Goal: Task Accomplishment & Management: Manage account settings

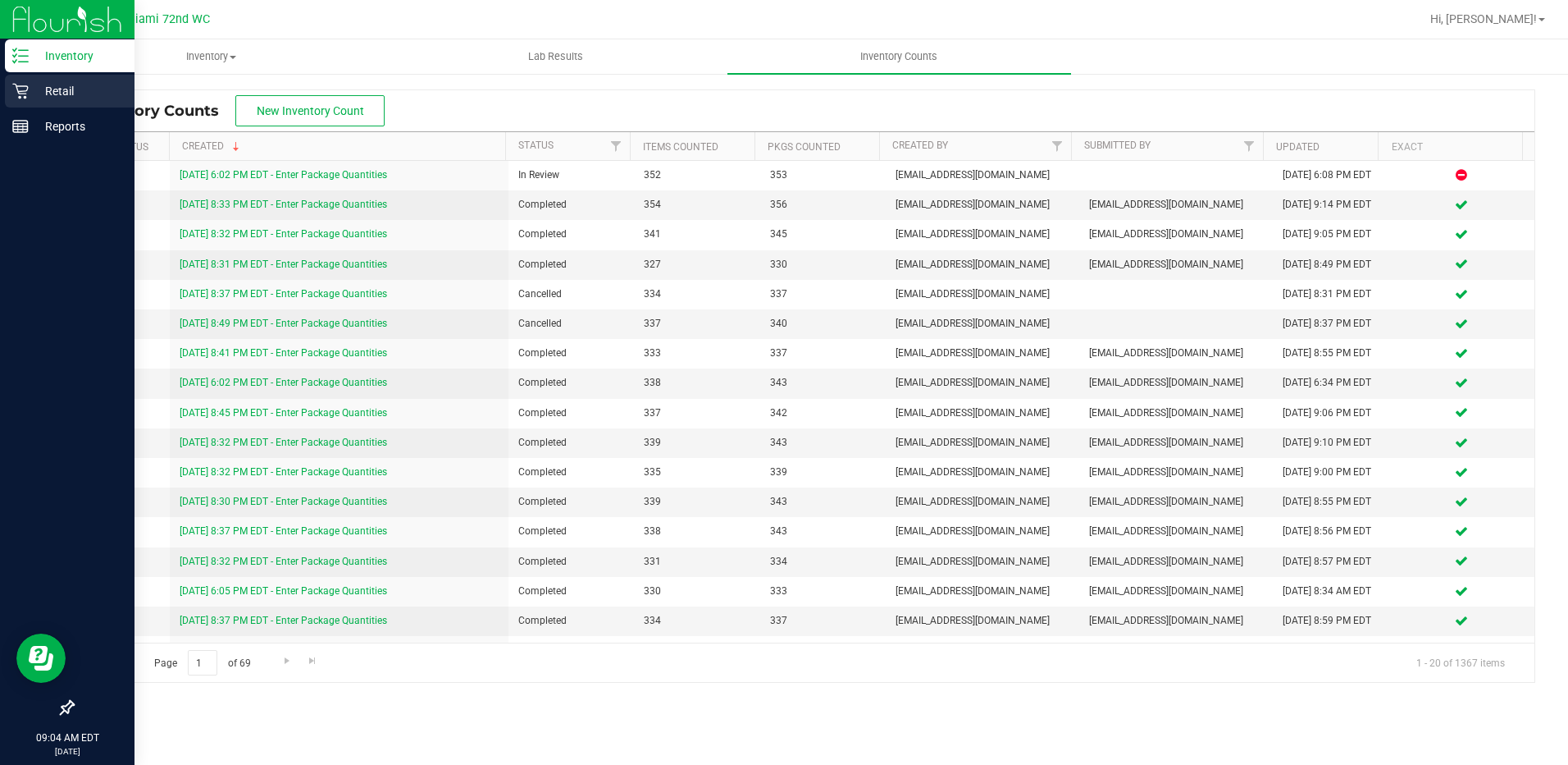
click at [65, 77] on div "Retail" at bounding box center [69, 91] width 129 height 33
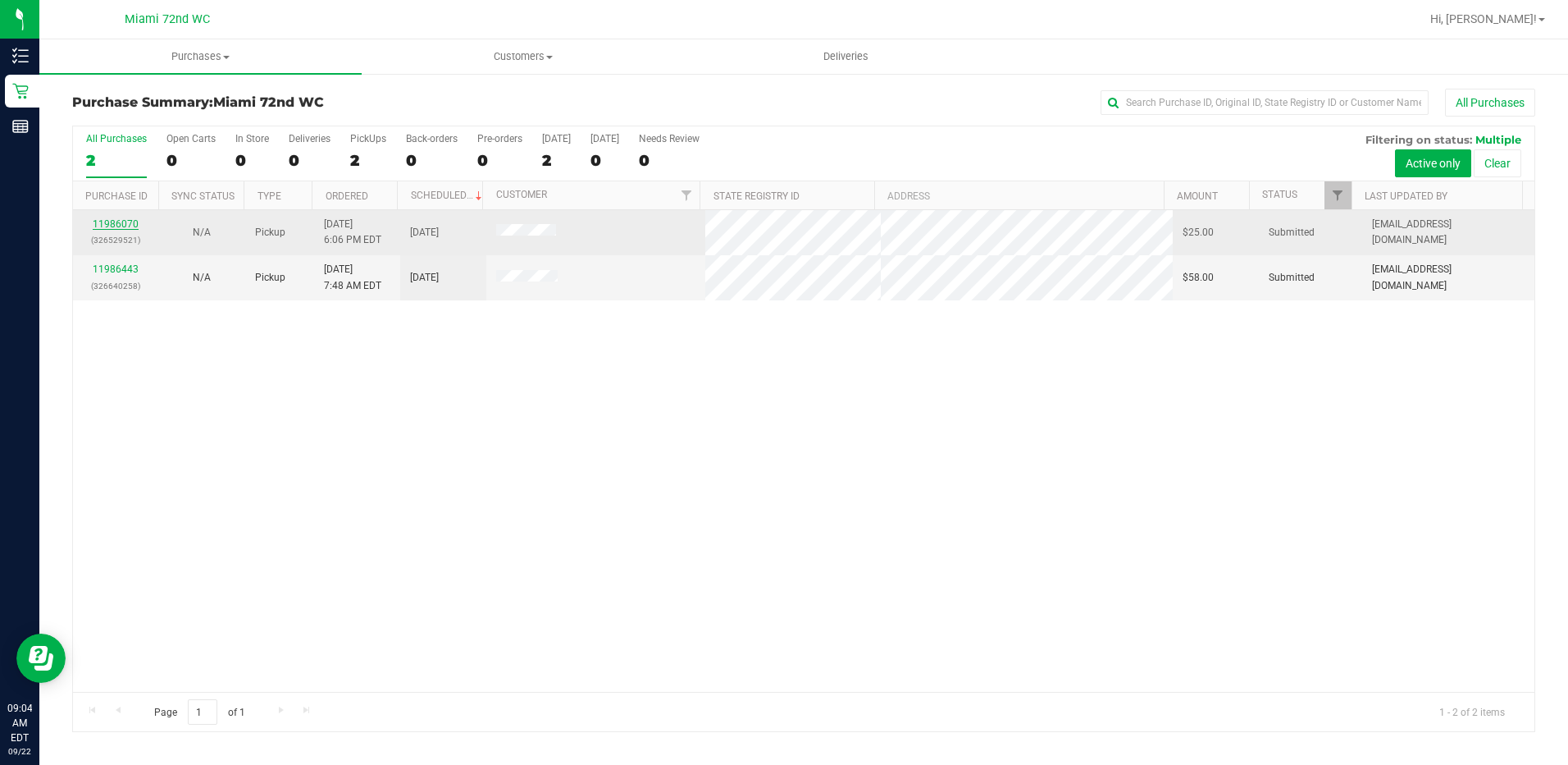
click at [124, 224] on link "11986070" at bounding box center [116, 224] width 46 height 12
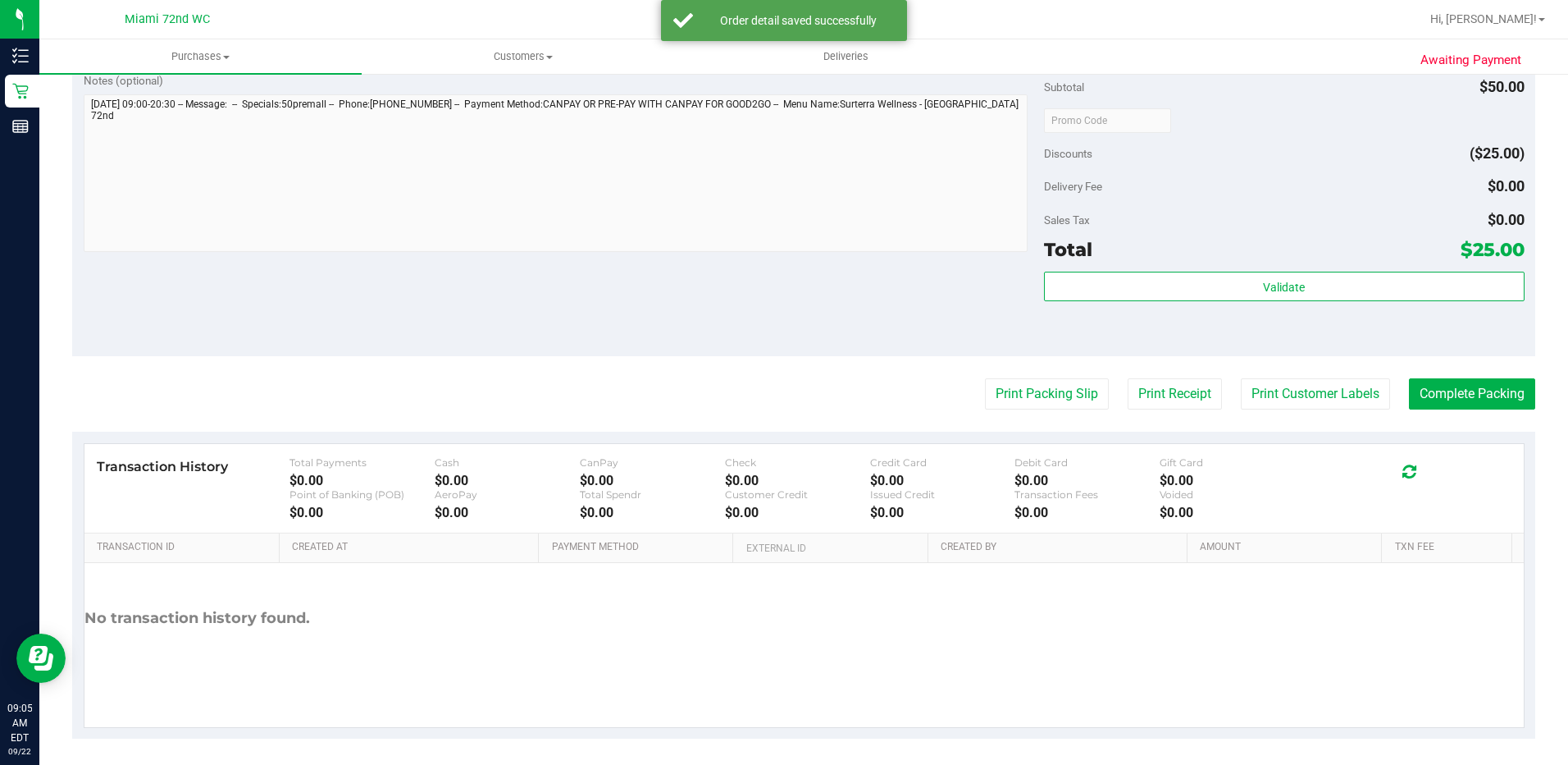
scroll to position [576, 0]
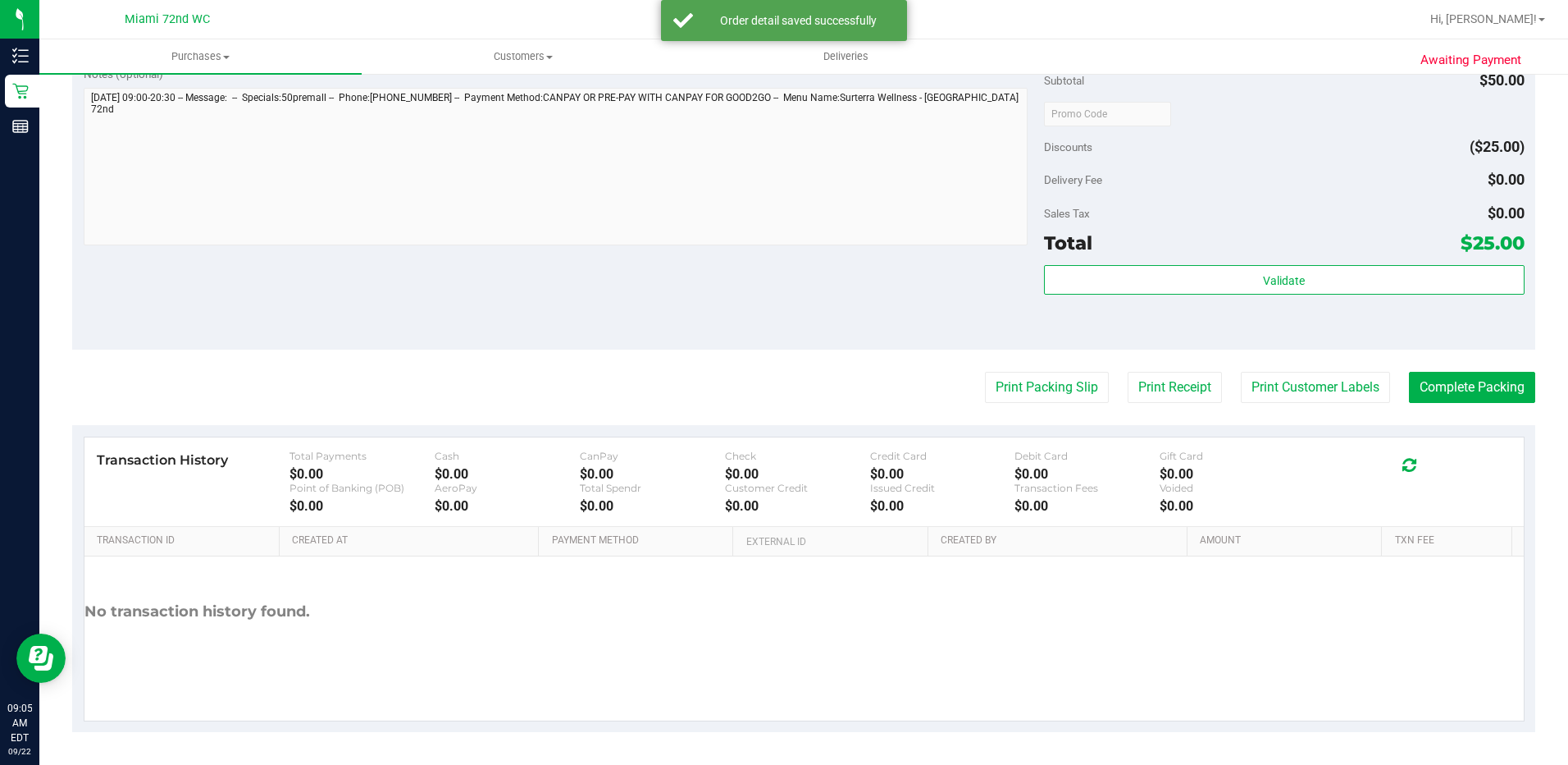
click at [1322, 295] on div "Validate" at bounding box center [1284, 281] width 481 height 31
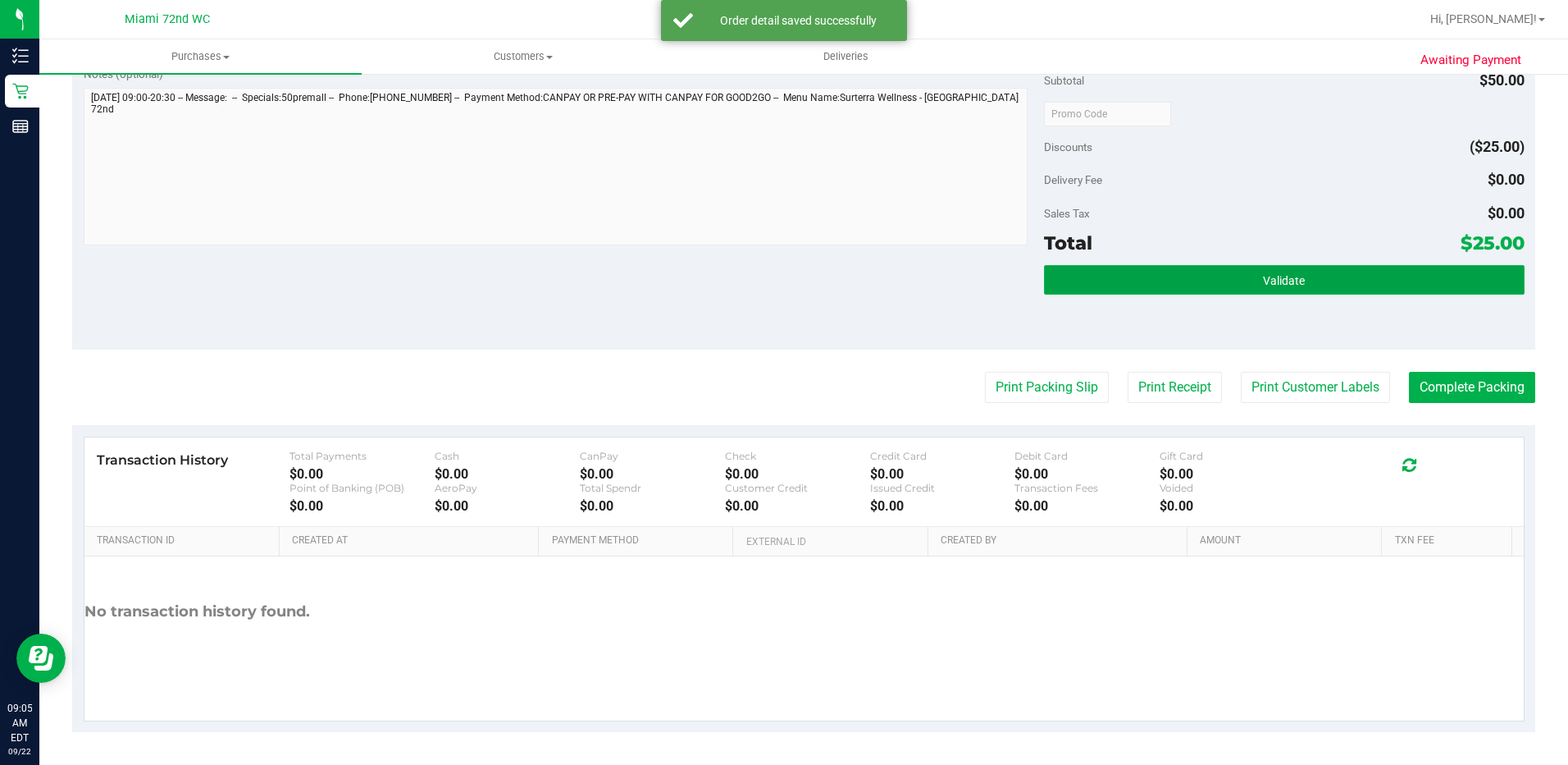
click at [1322, 288] on button "Validate" at bounding box center [1284, 280] width 481 height 30
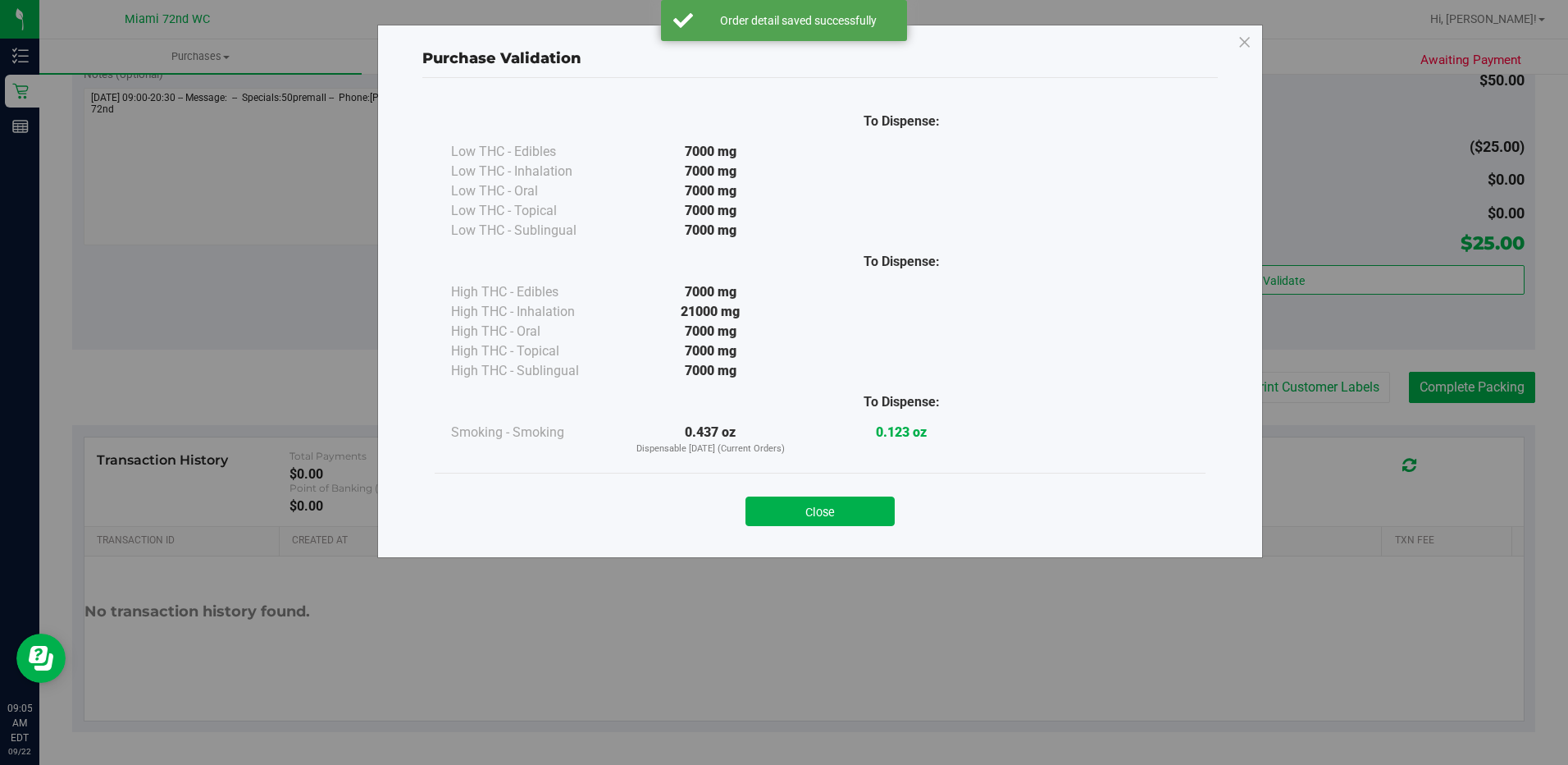
click at [788, 533] on div "Close" at bounding box center [820, 506] width 771 height 67
click at [804, 518] on button "Close" at bounding box center [820, 511] width 149 height 30
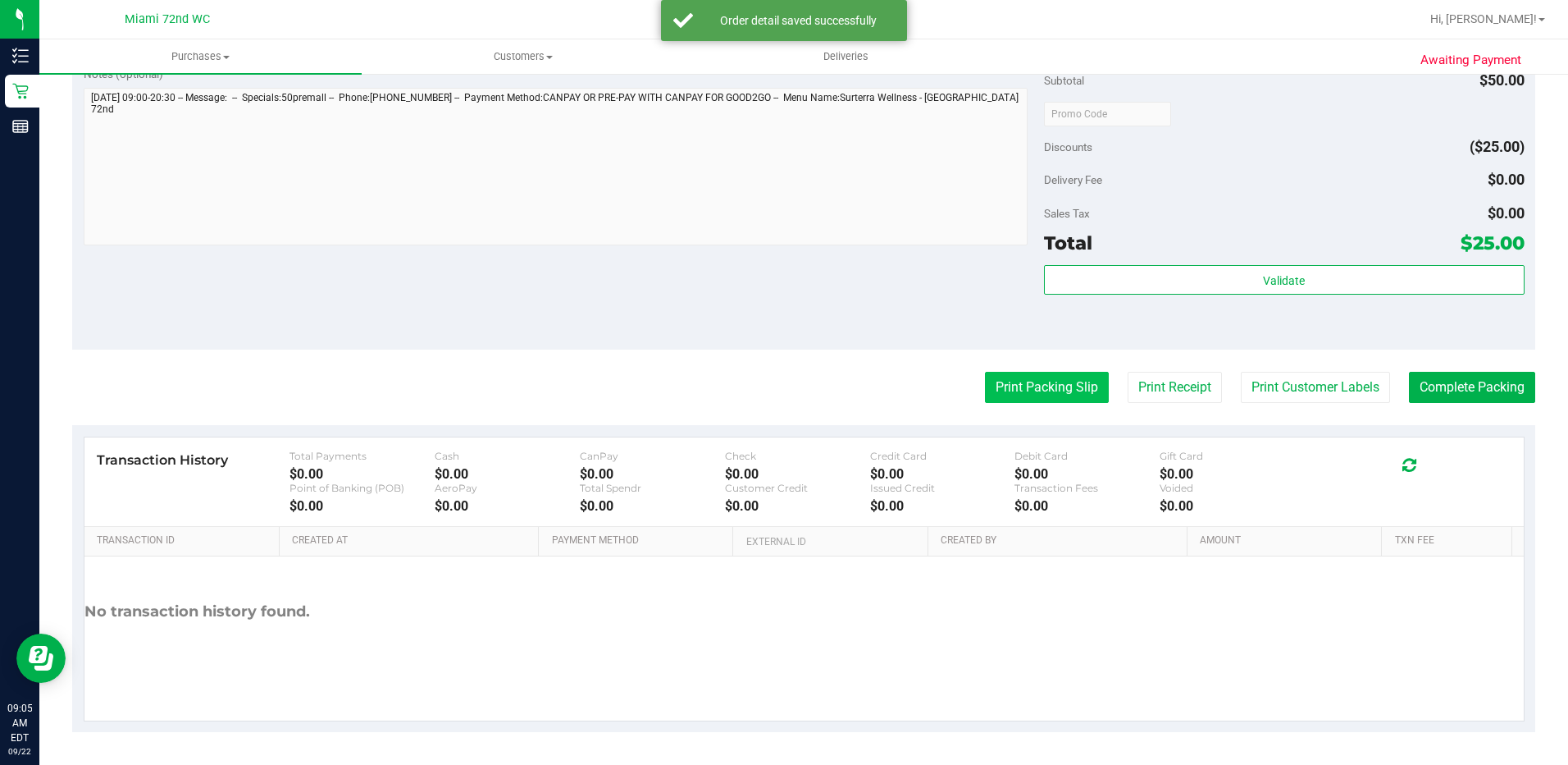
click at [995, 399] on button "Print Packing Slip" at bounding box center [1047, 387] width 123 height 31
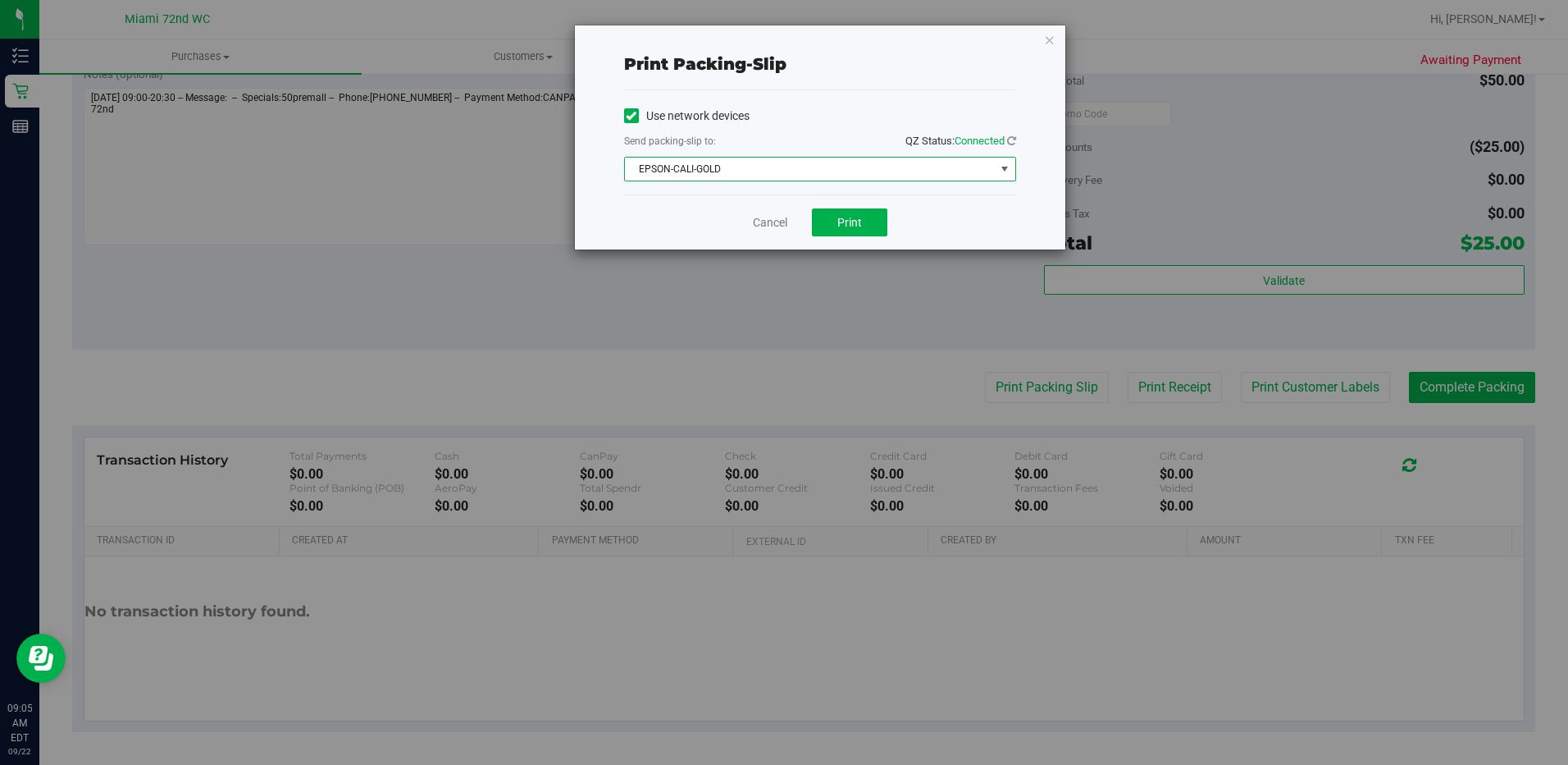
click at [897, 176] on span "EPSON-CALI-GOLD" at bounding box center [809, 169] width 370 height 23
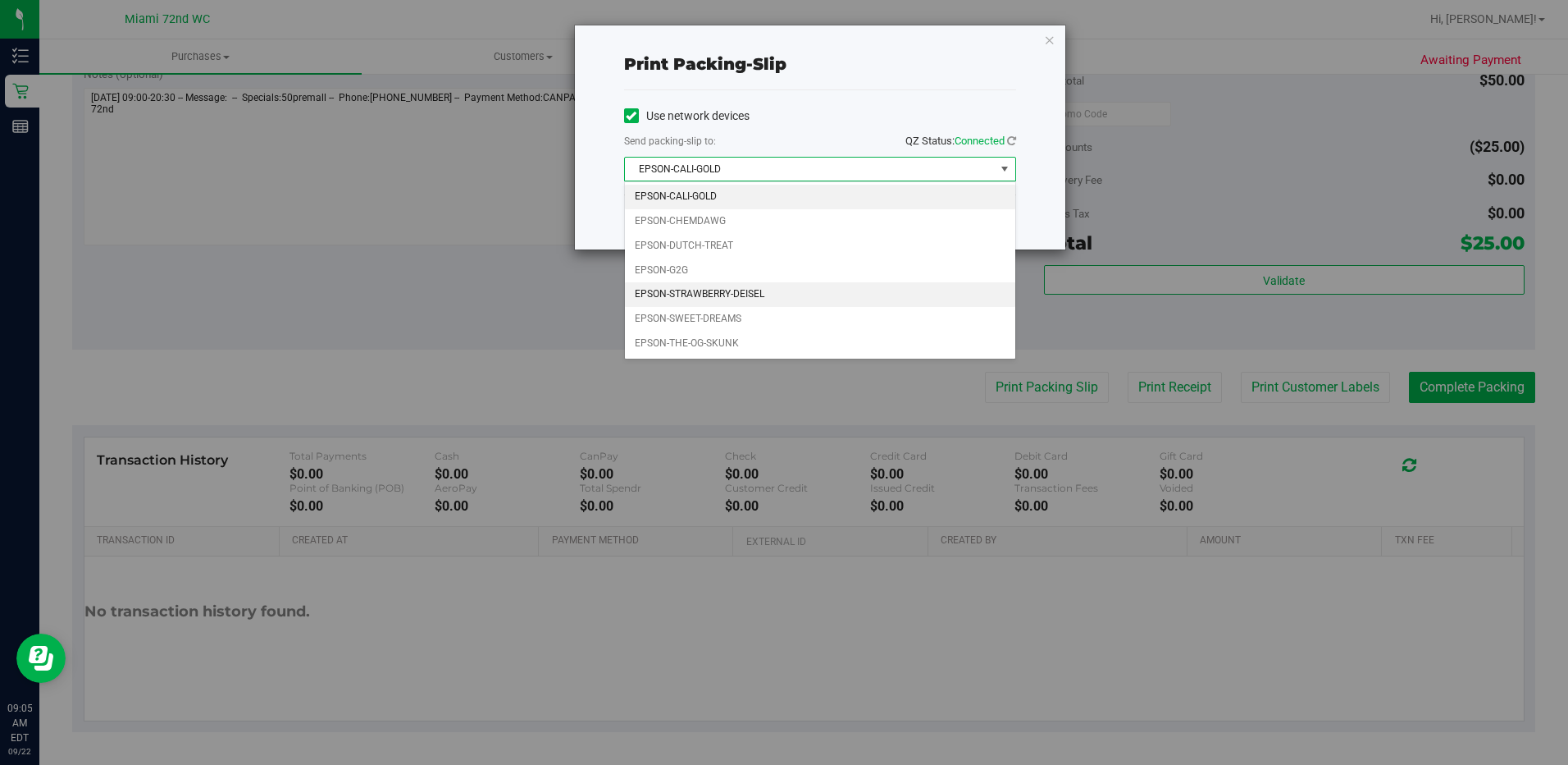
click at [765, 303] on li "EPSON-STRAWBERRY-DEISEL" at bounding box center [820, 295] width 390 height 25
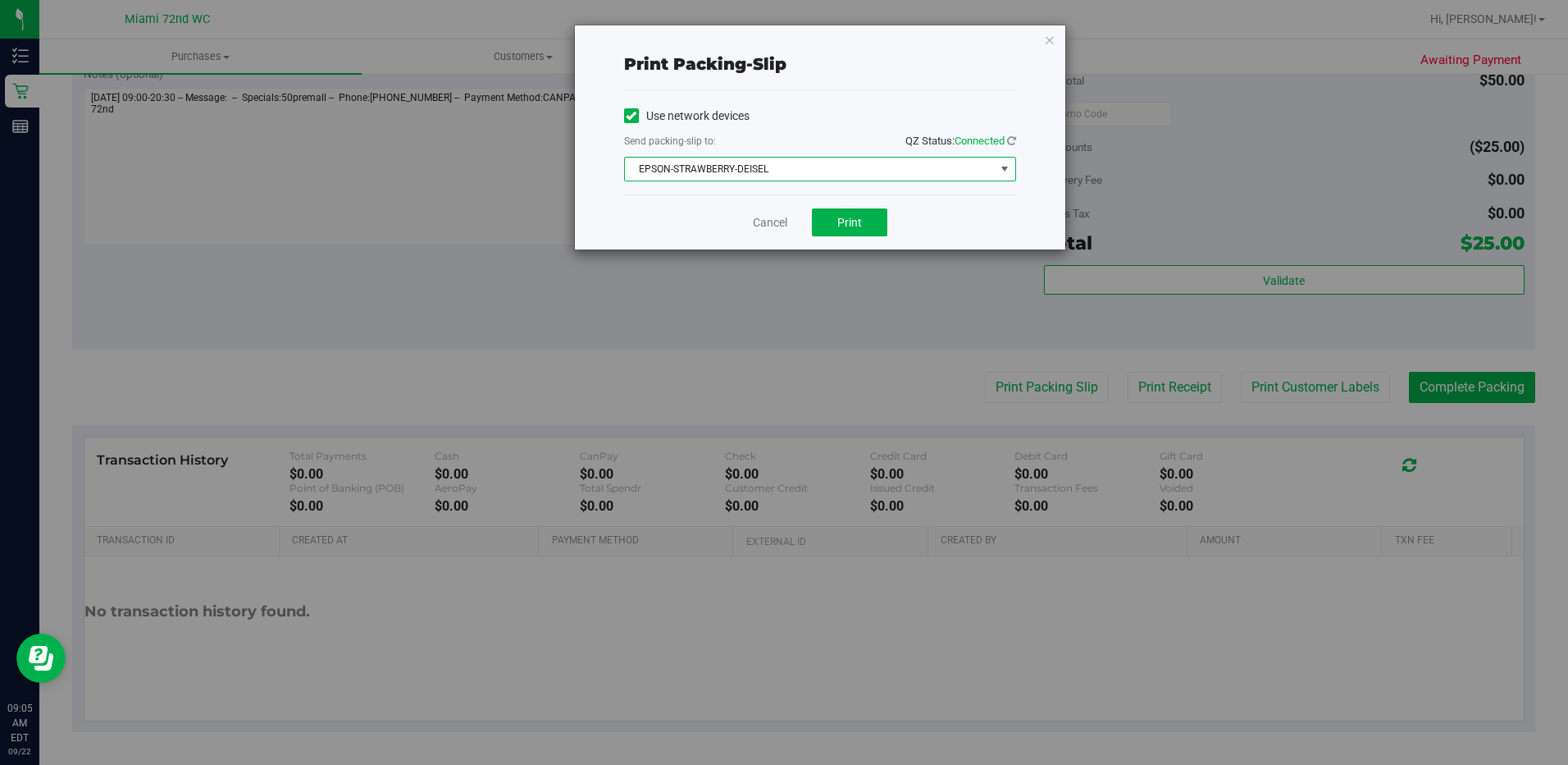
click at [854, 239] on div "Cancel Print" at bounding box center [820, 222] width 392 height 55
click at [851, 221] on span "Print" at bounding box center [849, 222] width 25 height 13
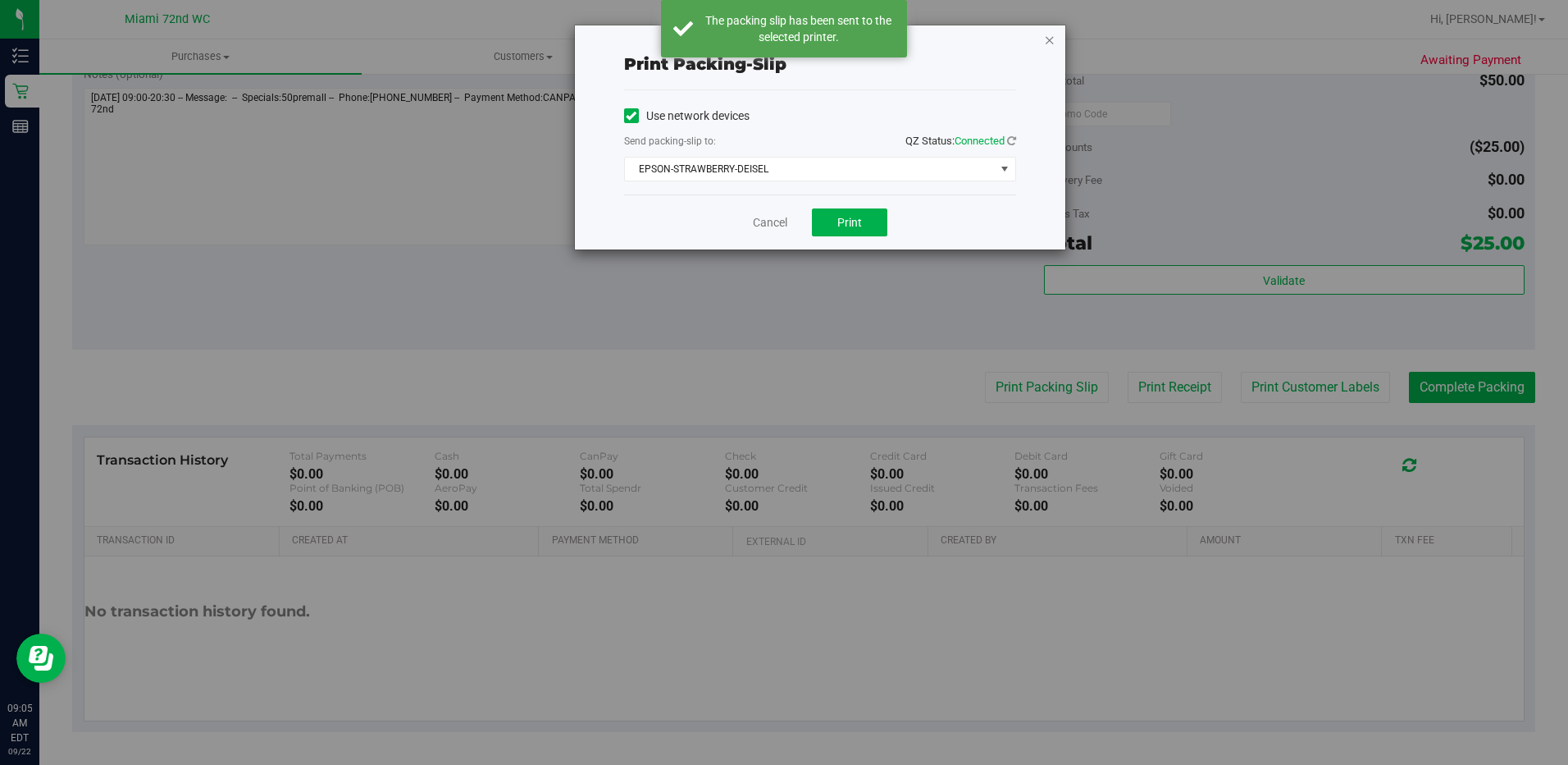
click at [1051, 39] on icon "button" at bounding box center [1049, 40] width 12 height 20
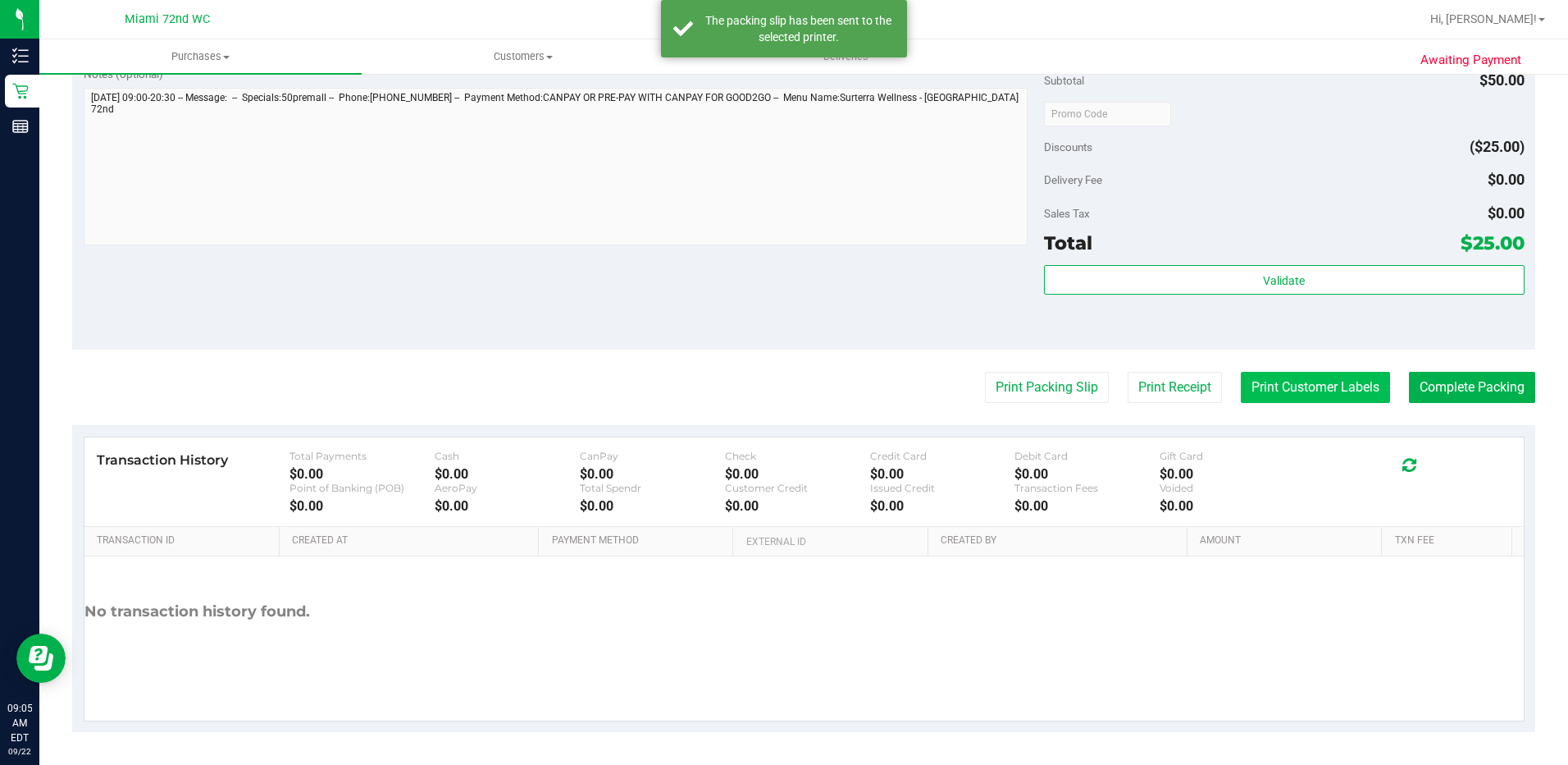
click at [1303, 377] on button "Print Customer Labels" at bounding box center [1315, 387] width 149 height 31
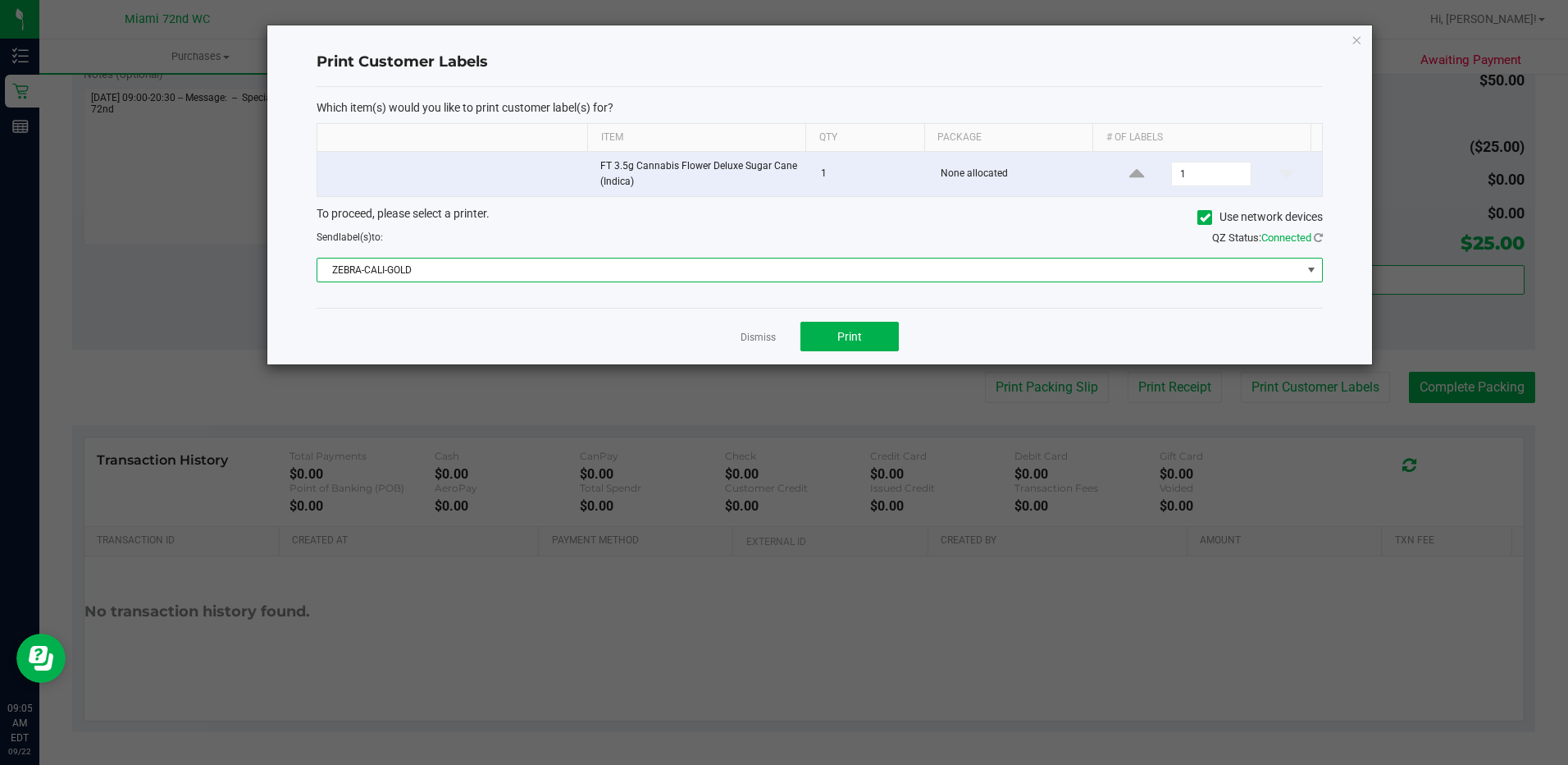
click at [467, 275] on span "ZEBRA-CALI-GOLD" at bounding box center [810, 270] width 984 height 23
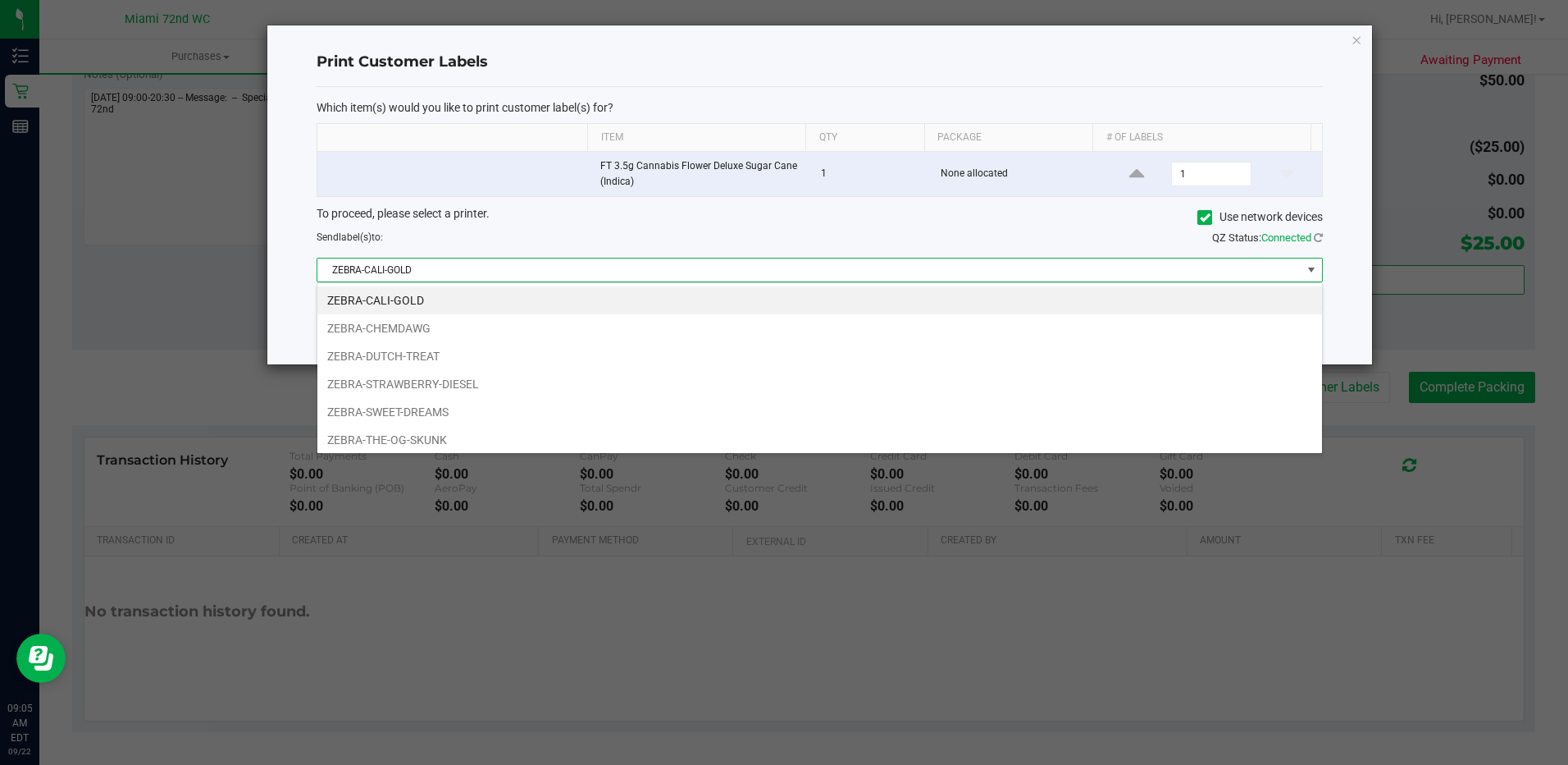
scroll to position [25, 1007]
click at [505, 385] on li "ZEBRA-STRAWBERRY-DIESEL" at bounding box center [820, 384] width 1005 height 28
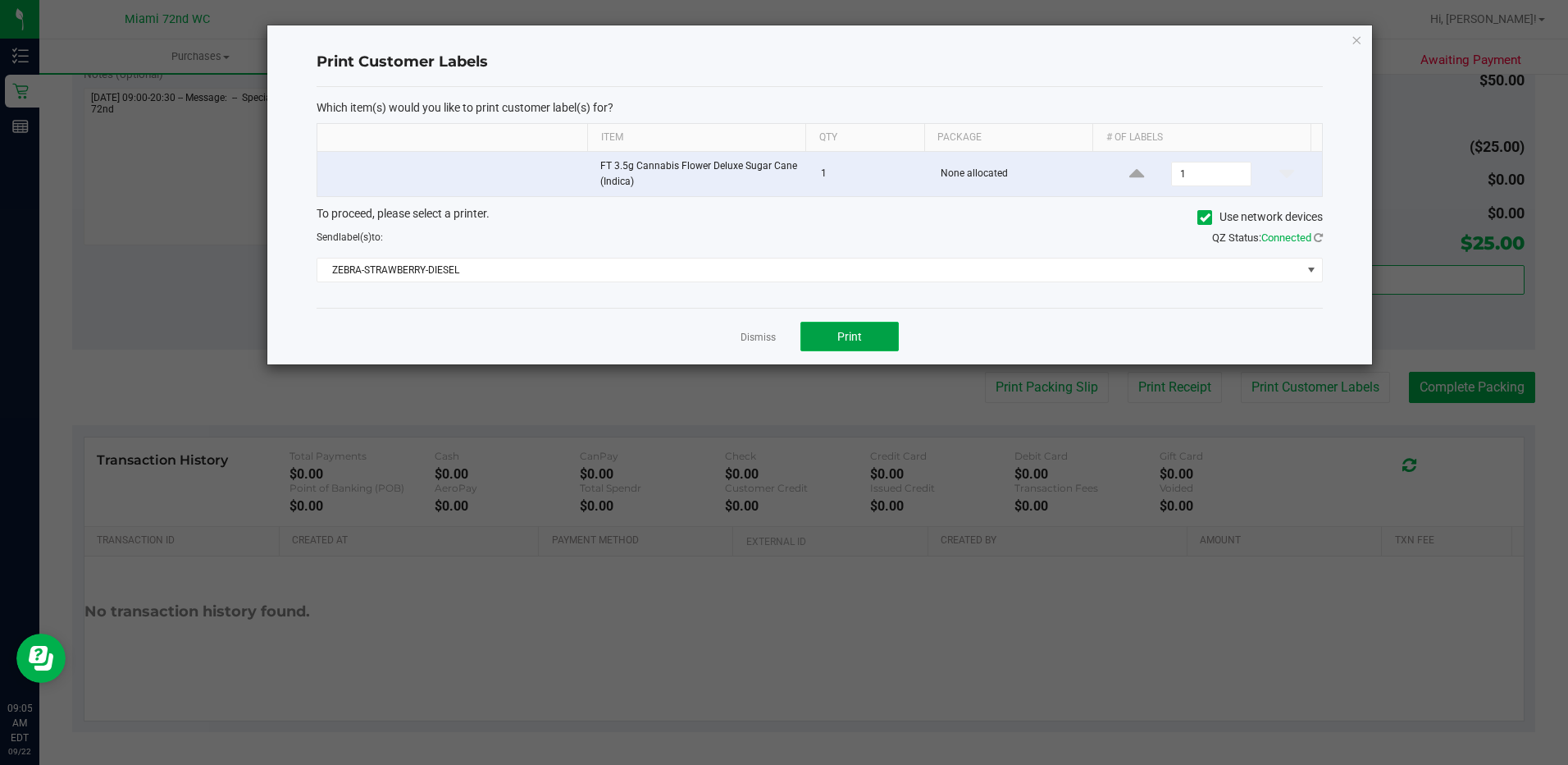
click at [857, 337] on span "Print" at bounding box center [849, 337] width 25 height 13
click at [1352, 35] on icon "button" at bounding box center [1356, 40] width 12 height 20
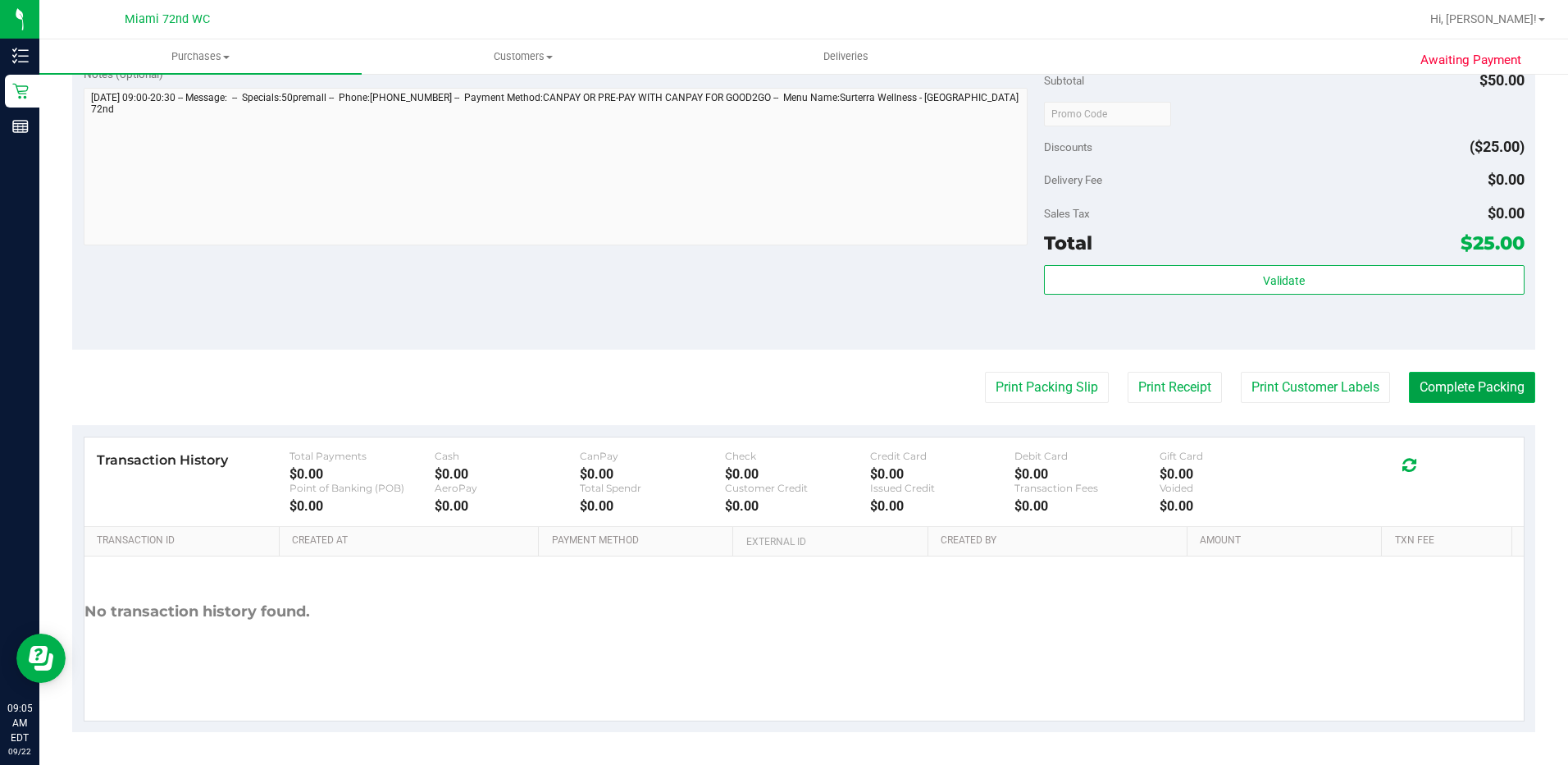
click at [1514, 391] on button "Complete Packing" at bounding box center [1472, 387] width 126 height 31
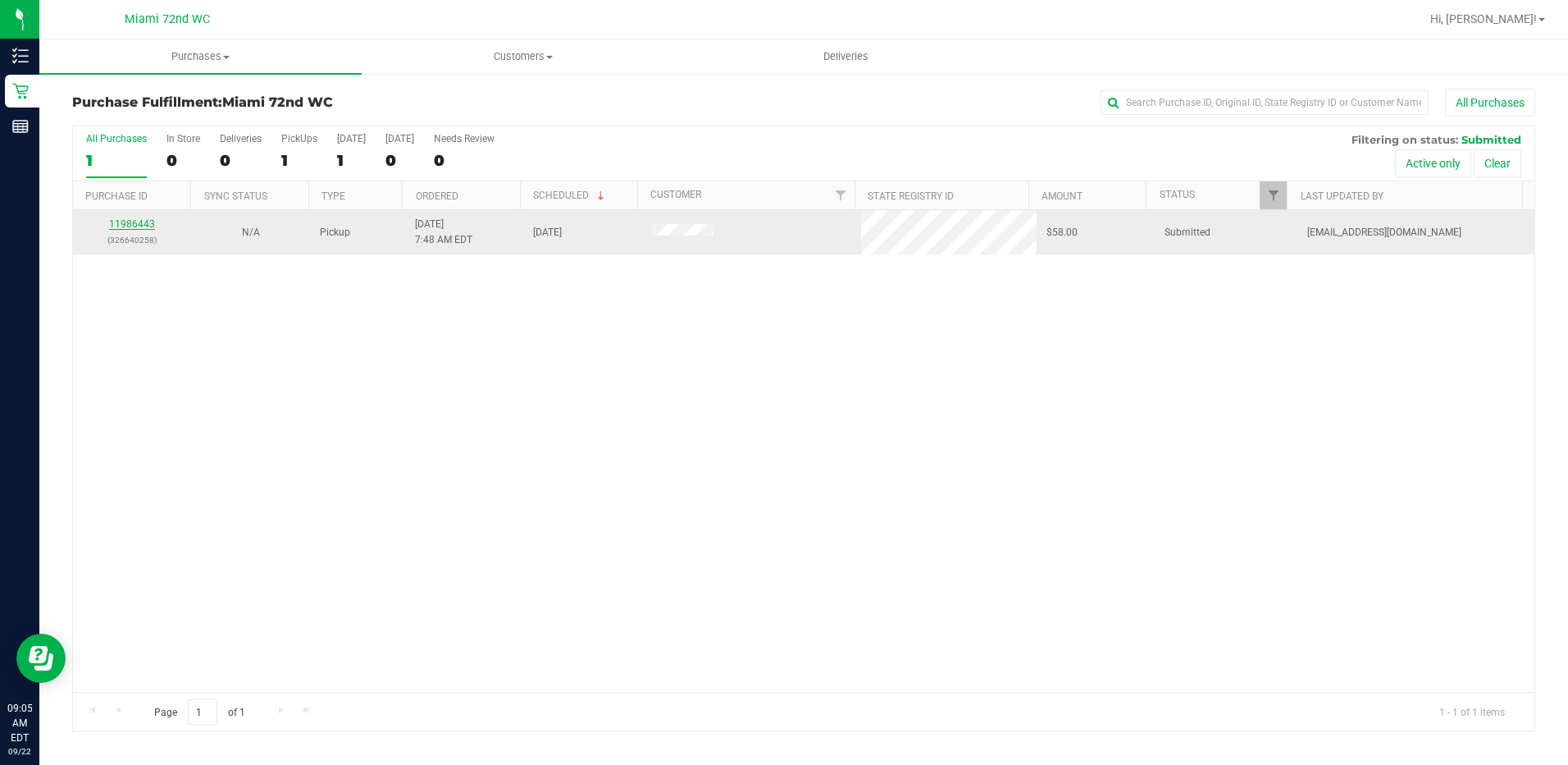
click at [115, 226] on link "11986443" at bounding box center [133, 224] width 46 height 12
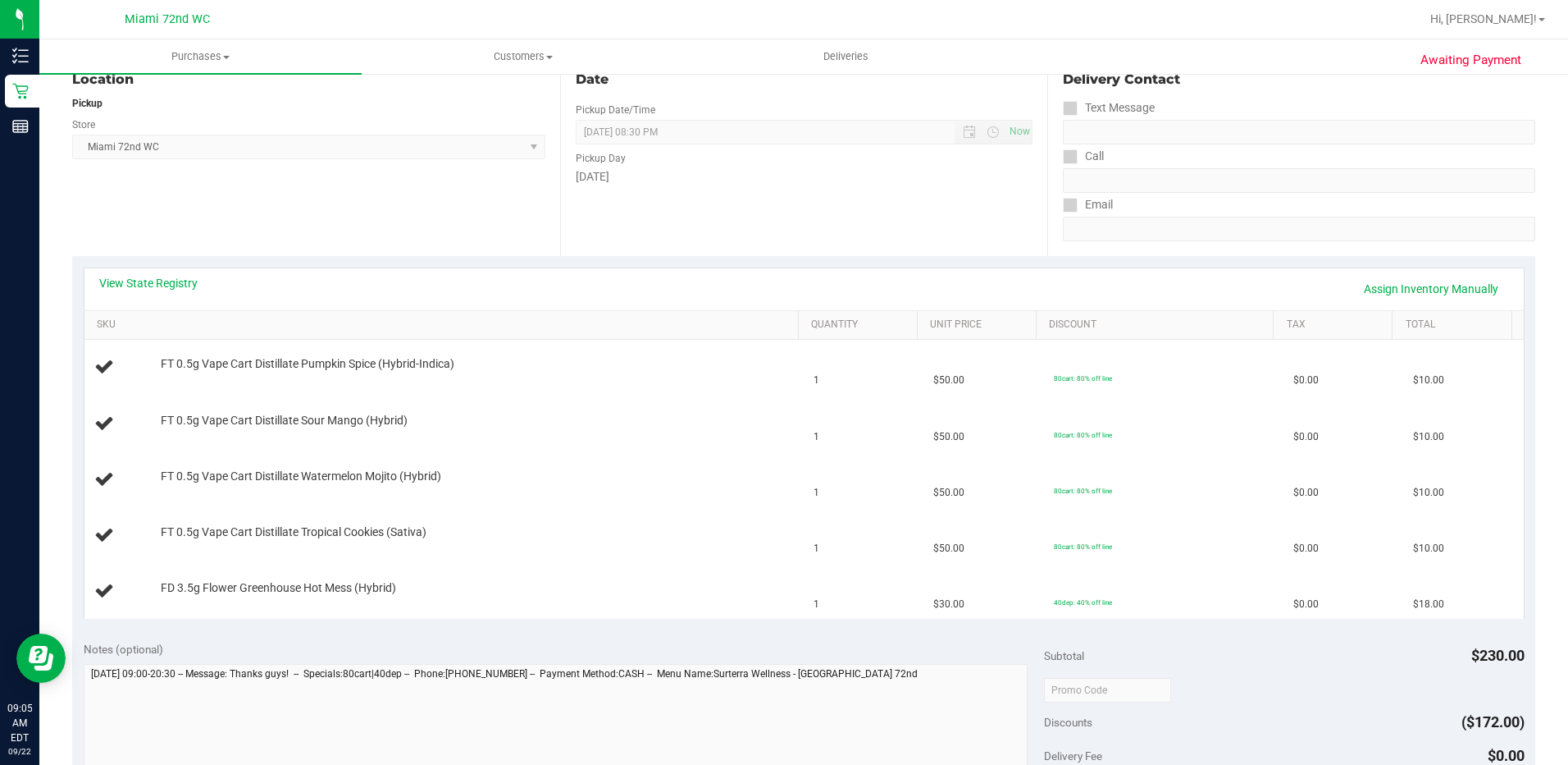
scroll to position [246, 0]
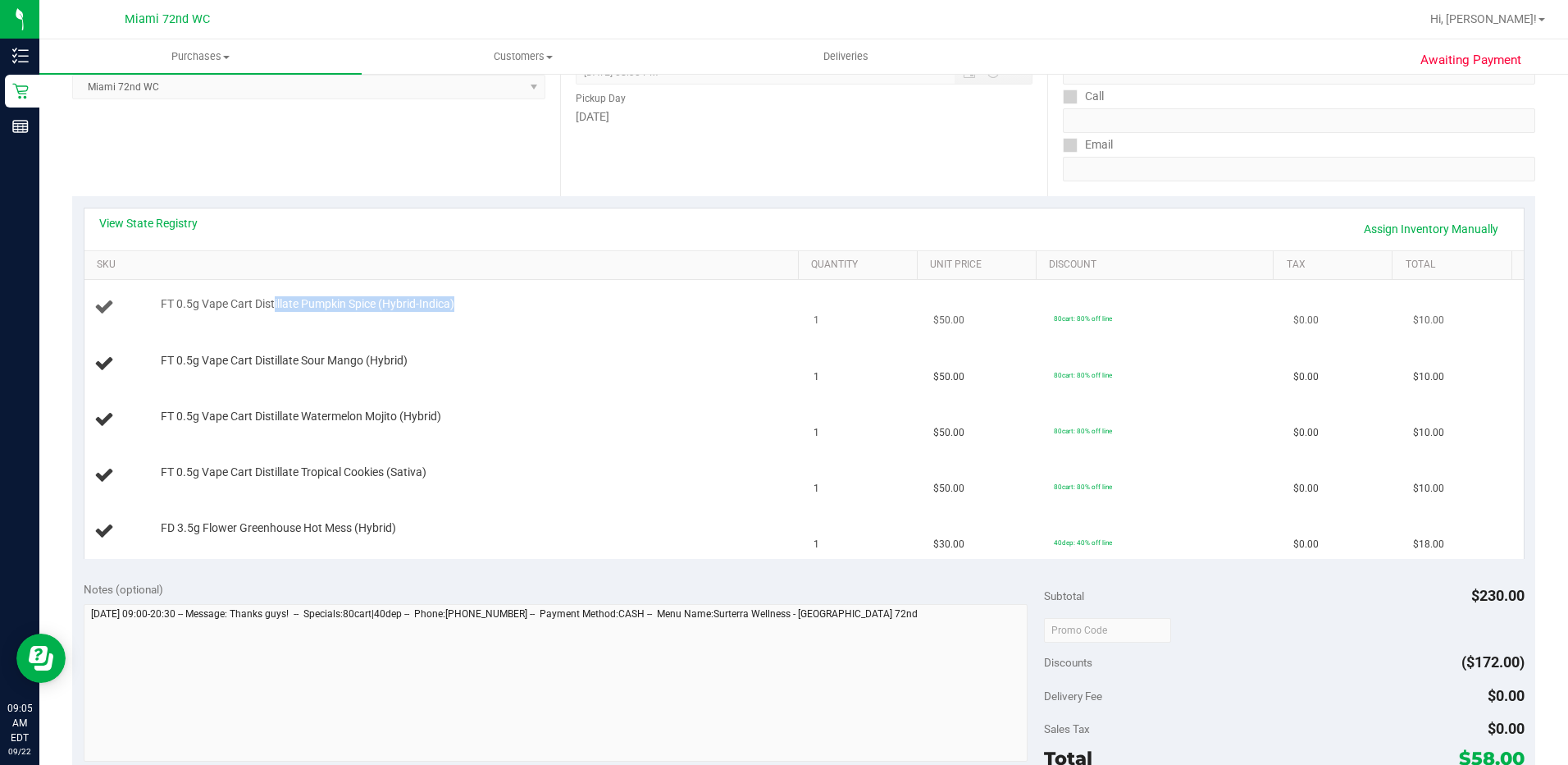
drag, startPoint x: 274, startPoint y: 303, endPoint x: 562, endPoint y: 301, distance: 288.0
click at [562, 301] on div "FT 0.5g Vape Cart Distillate Pumpkin Spice (Hybrid-Indica)" at bounding box center [471, 305] width 638 height 16
drag, startPoint x: 562, startPoint y: 301, endPoint x: 632, endPoint y: 366, distance: 95.5
click at [632, 366] on td "FT 0.5g Vape Cart Distillate Sour Mango (Hybrid)" at bounding box center [444, 365] width 720 height 56
drag, startPoint x: 568, startPoint y: 407, endPoint x: 606, endPoint y: 407, distance: 38.0
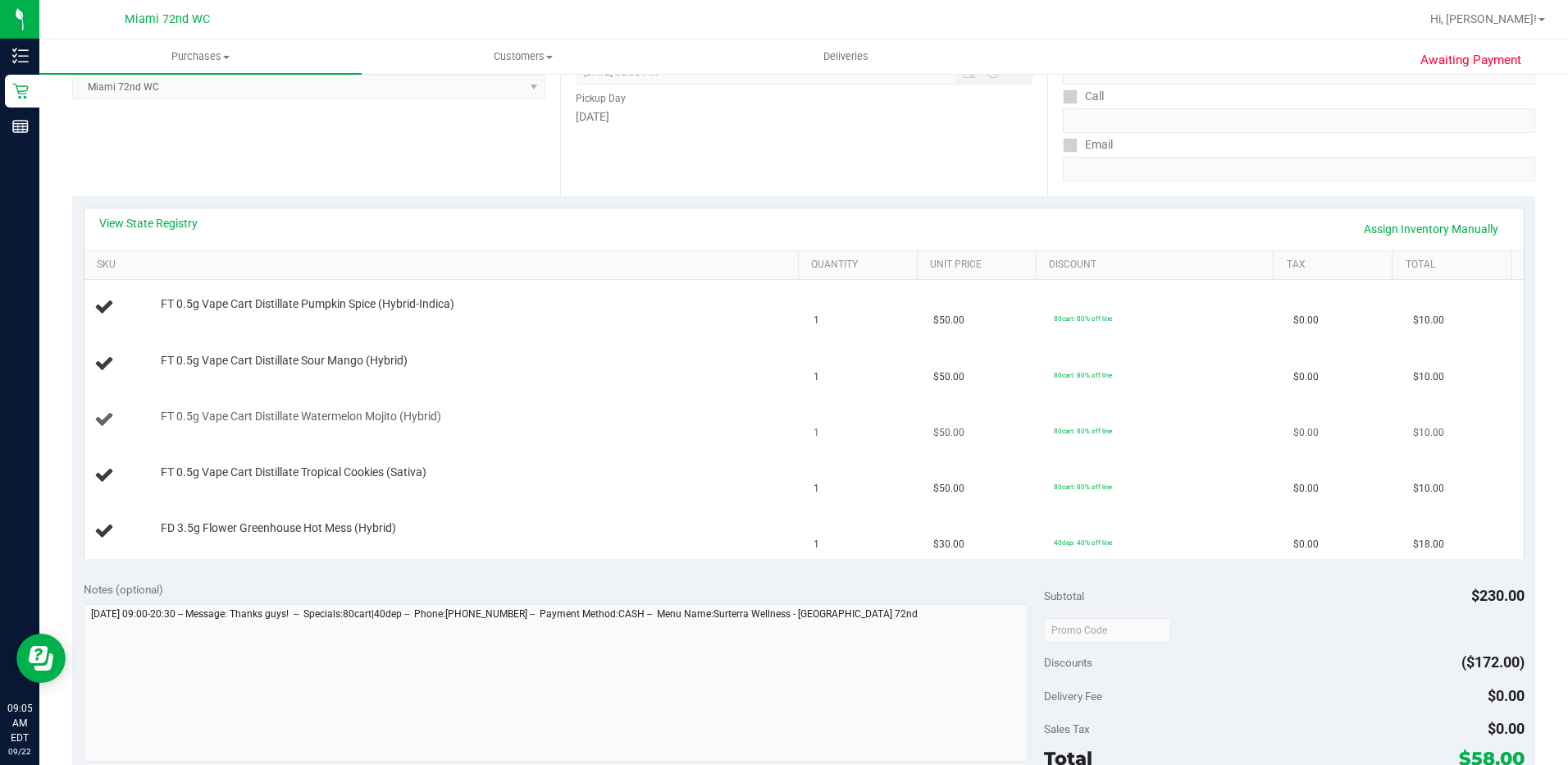
click at [606, 407] on td "FT 0.5g Vape Cart Distillate Watermelon Mojito (Hybrid)" at bounding box center [444, 420] width 720 height 56
click at [612, 469] on div "FT 0.5g Vape Cart Distillate Tropical Cookies (Sativa)" at bounding box center [471, 473] width 638 height 16
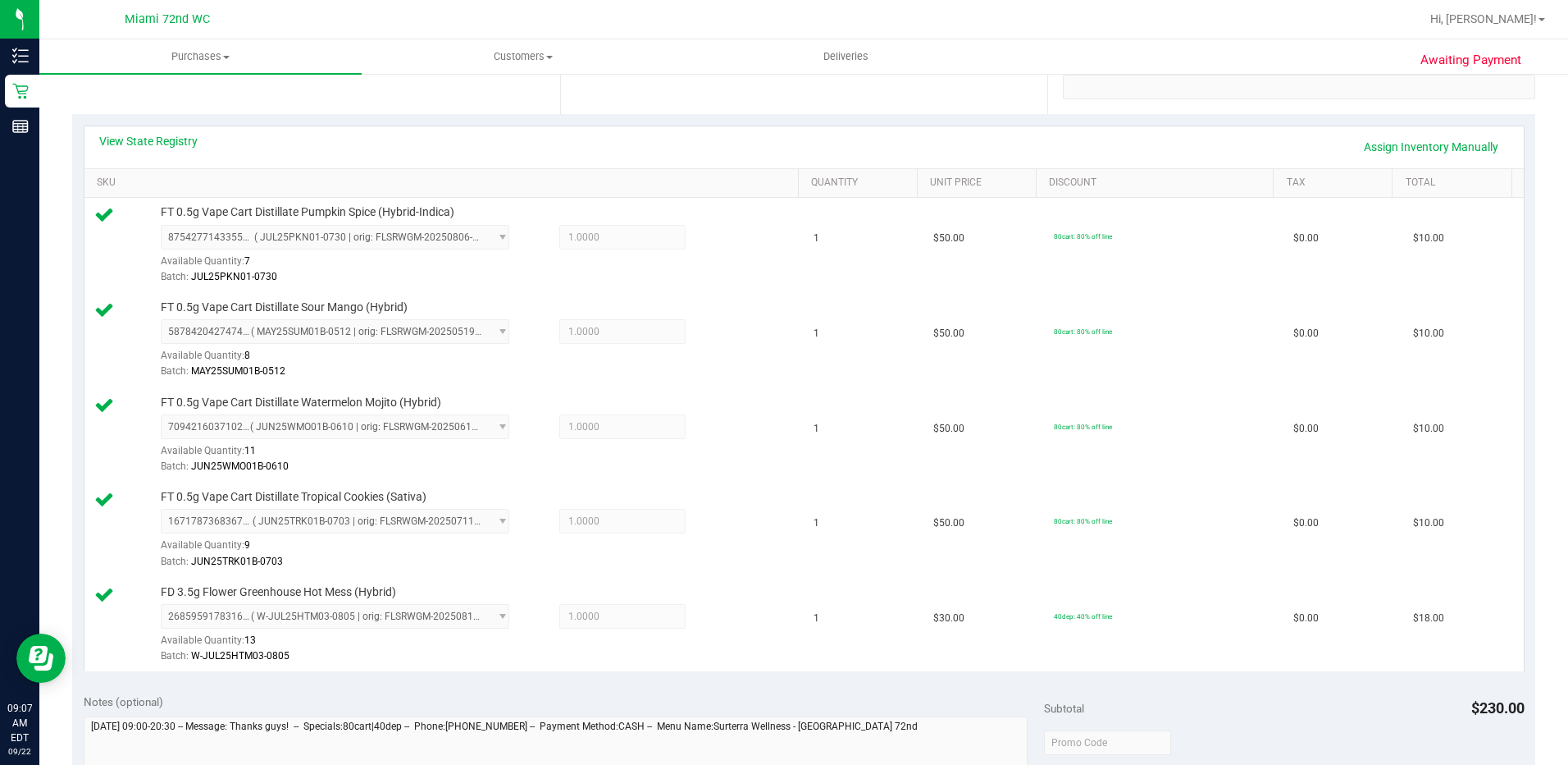
scroll to position [957, 0]
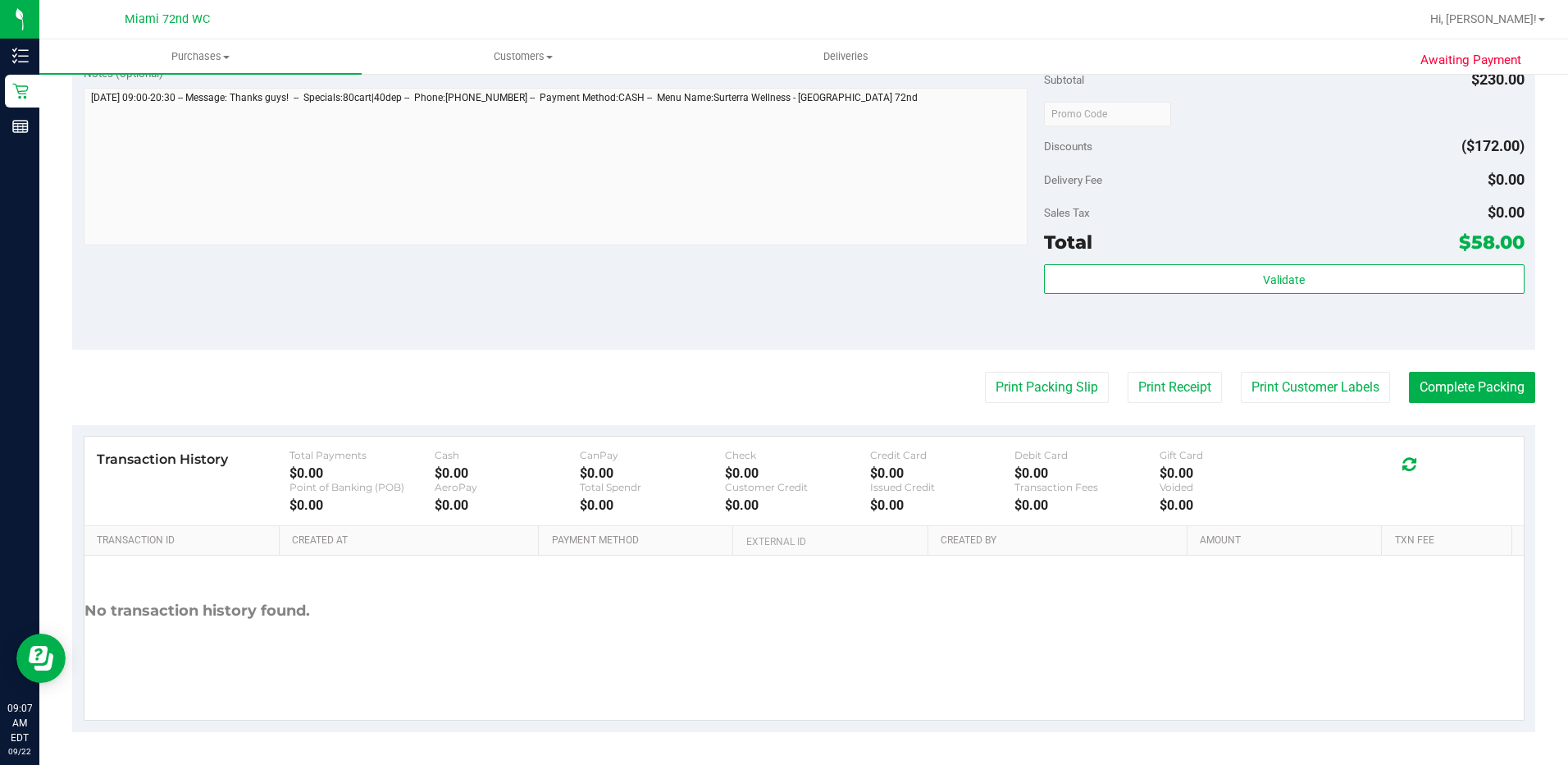
click at [1310, 334] on div "Validate" at bounding box center [1284, 301] width 481 height 74
click at [1300, 300] on div "Validate" at bounding box center [1284, 301] width 481 height 74
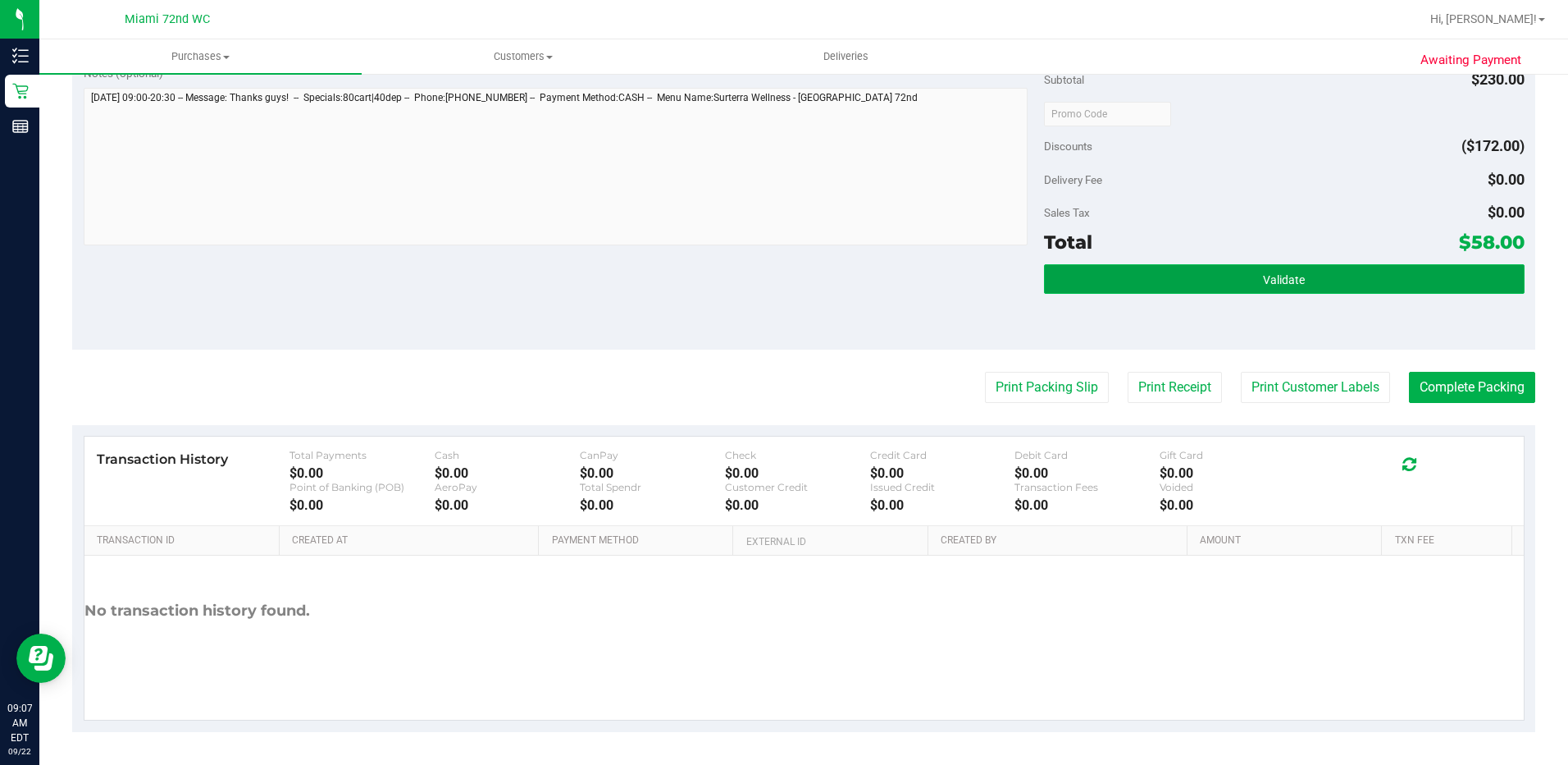
click at [1298, 291] on button "Validate" at bounding box center [1284, 279] width 481 height 30
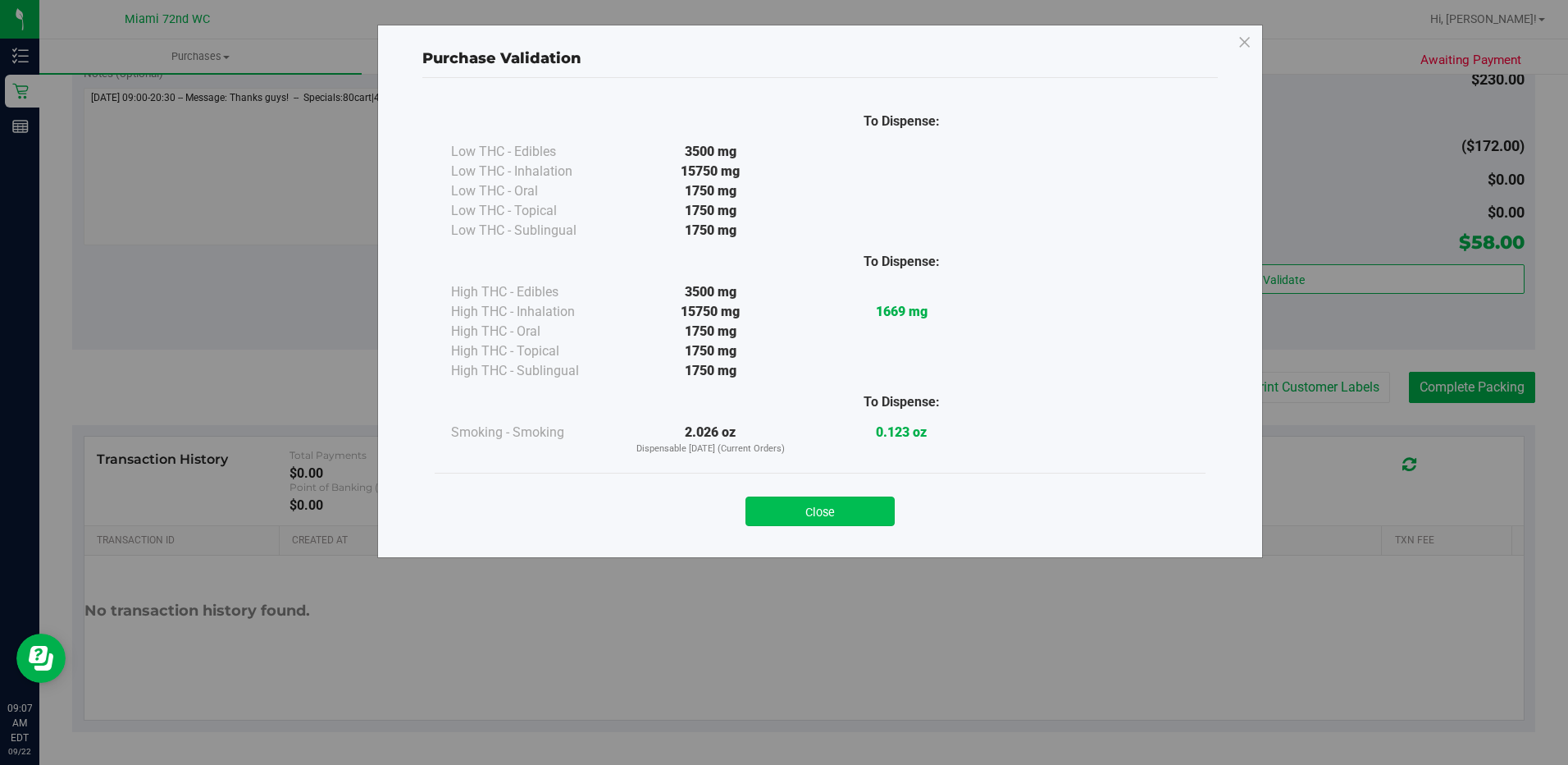
click at [857, 507] on button "Close" at bounding box center [820, 511] width 149 height 30
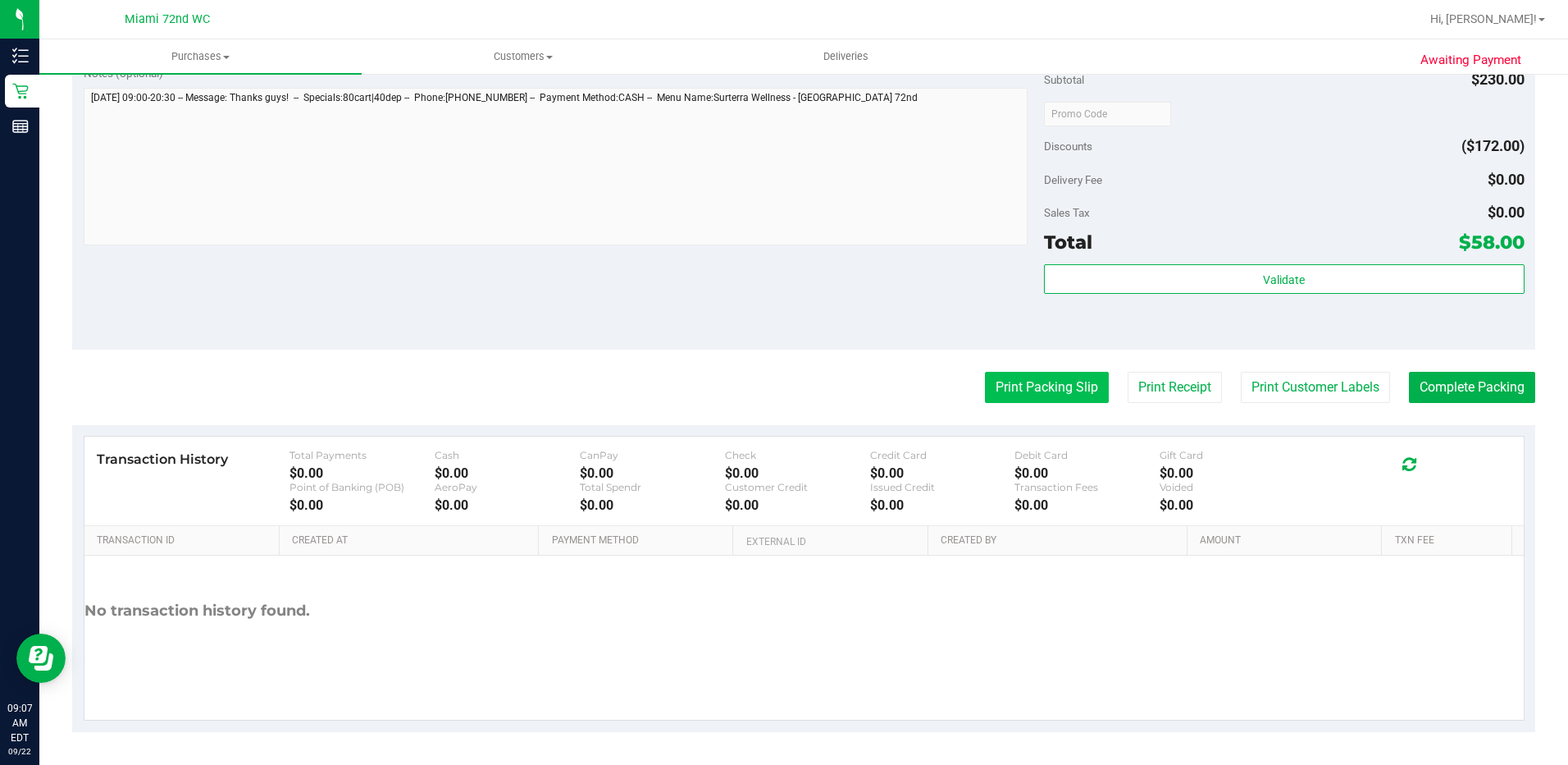
click at [1020, 399] on button "Print Packing Slip" at bounding box center [1047, 387] width 123 height 31
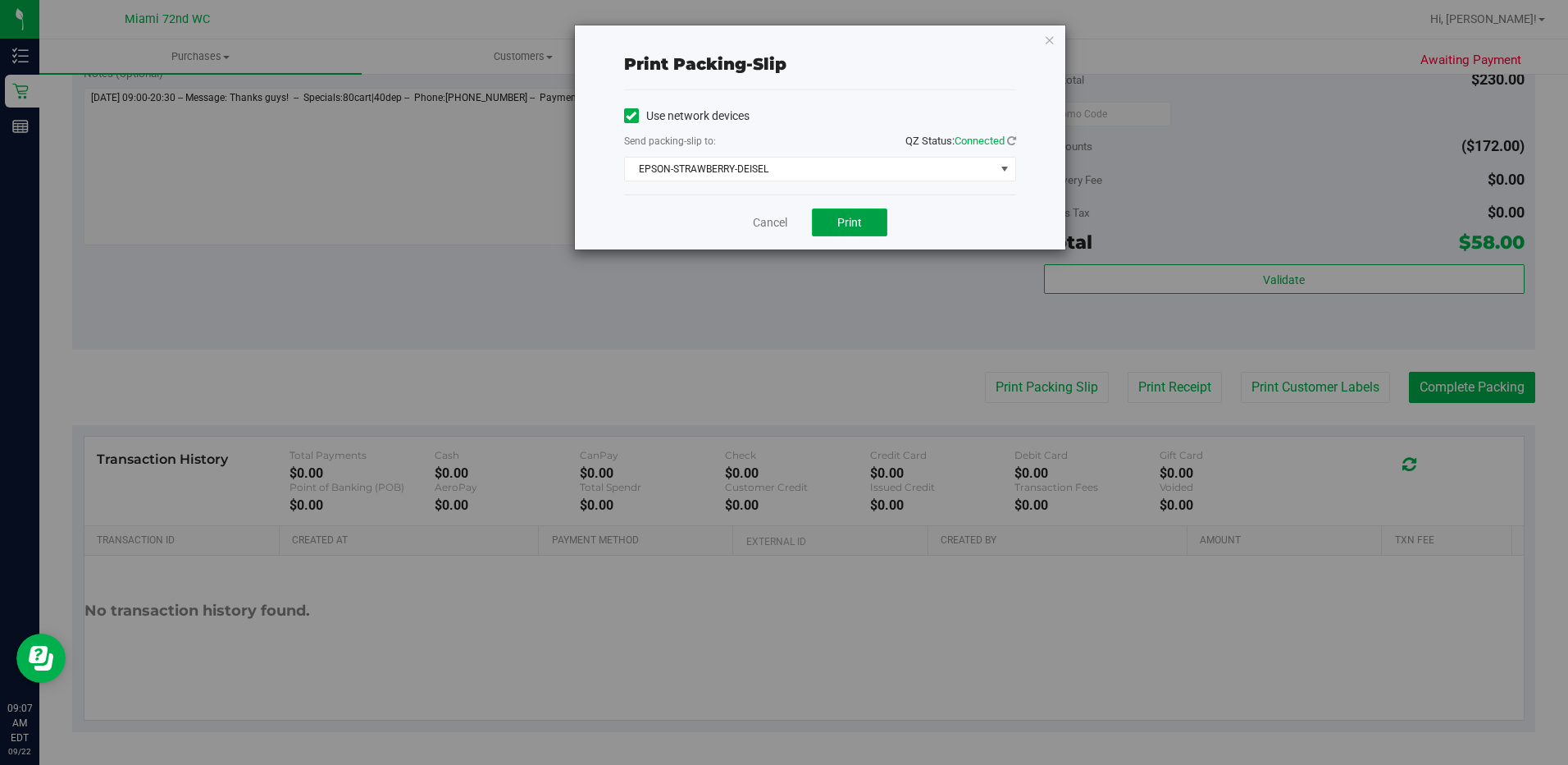
click at [853, 218] on span "Print" at bounding box center [849, 222] width 25 height 13
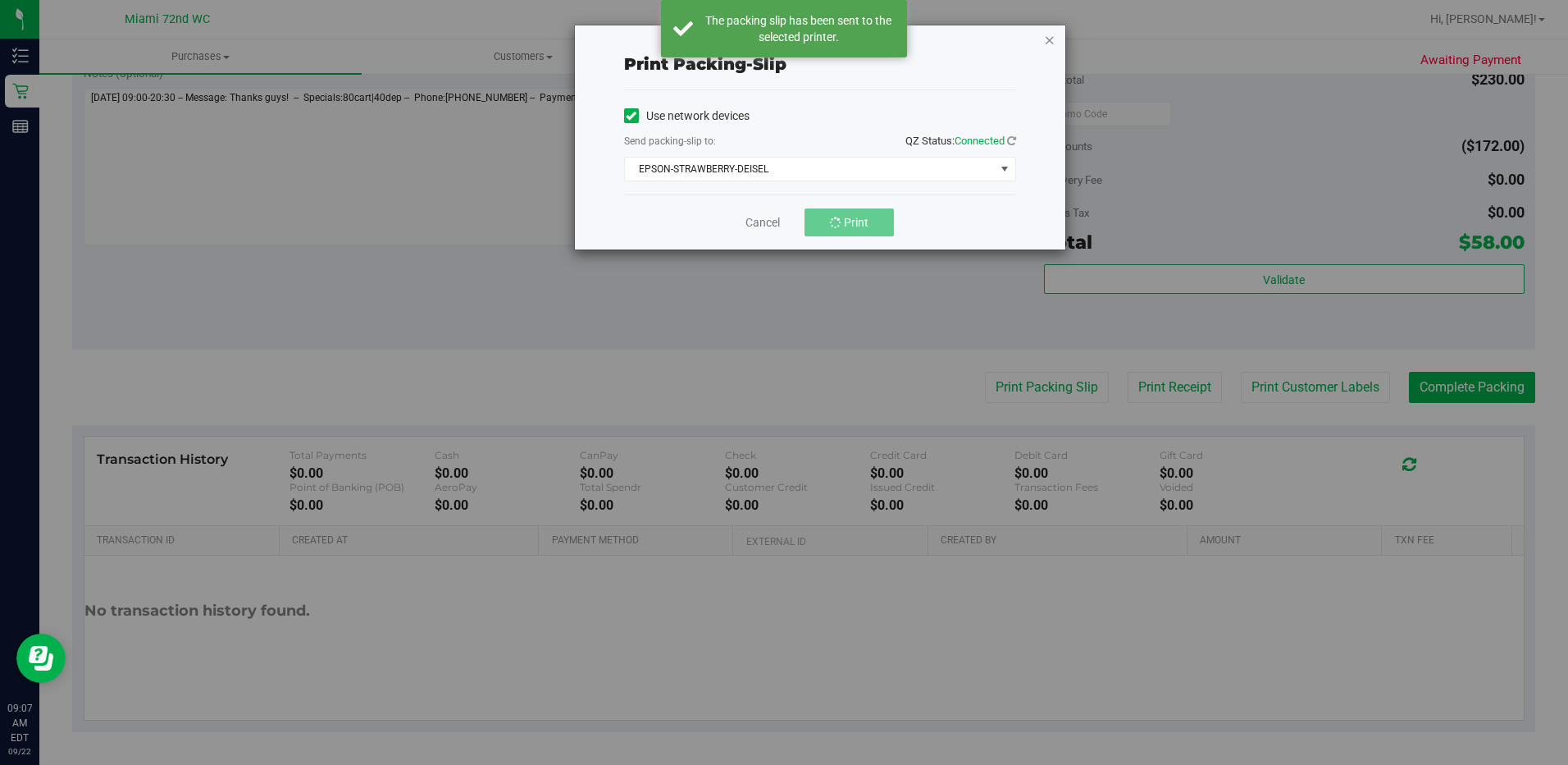
click at [1049, 43] on icon "button" at bounding box center [1049, 40] width 12 height 20
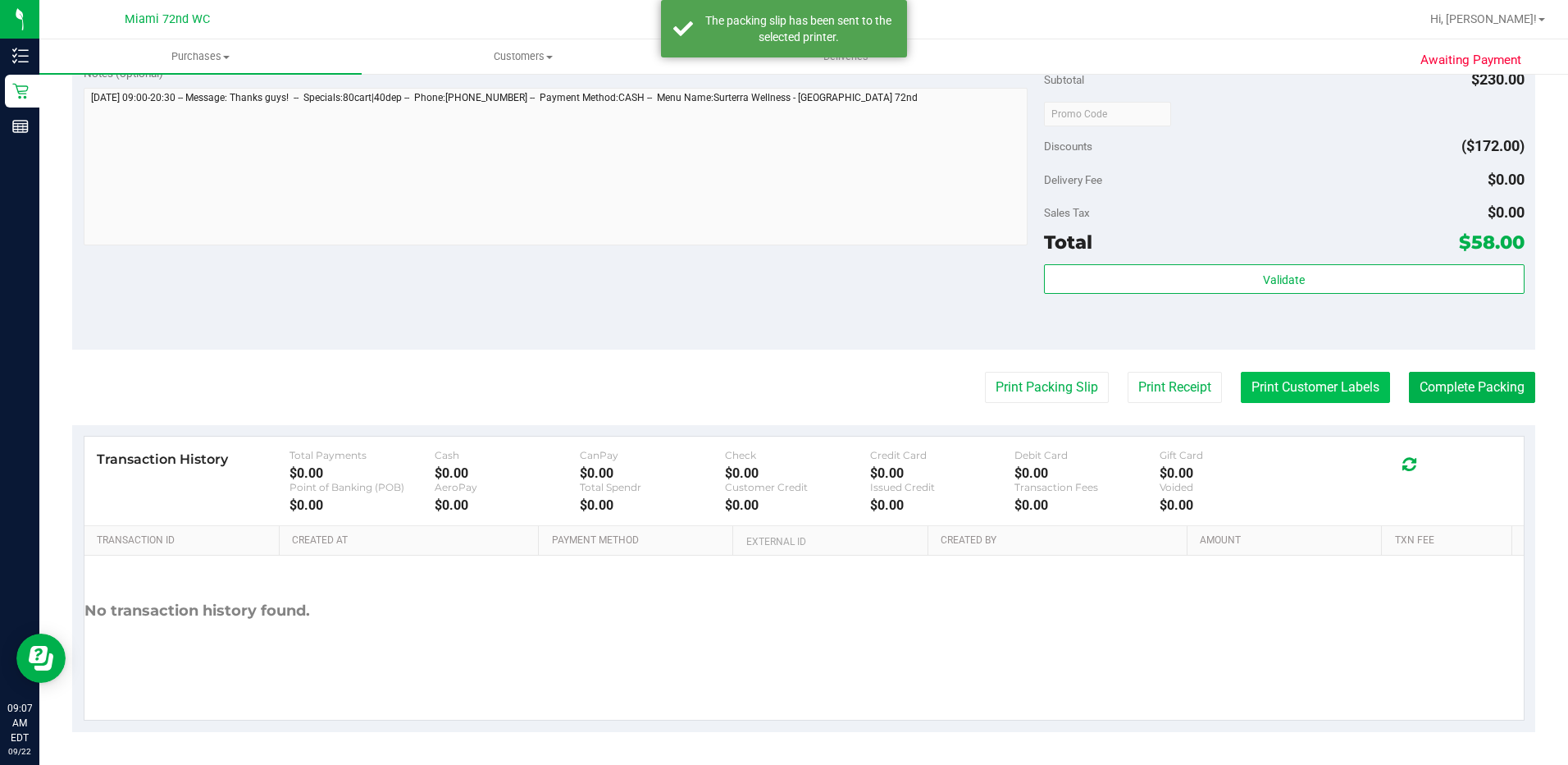
click at [1303, 401] on button "Print Customer Labels" at bounding box center [1315, 387] width 149 height 31
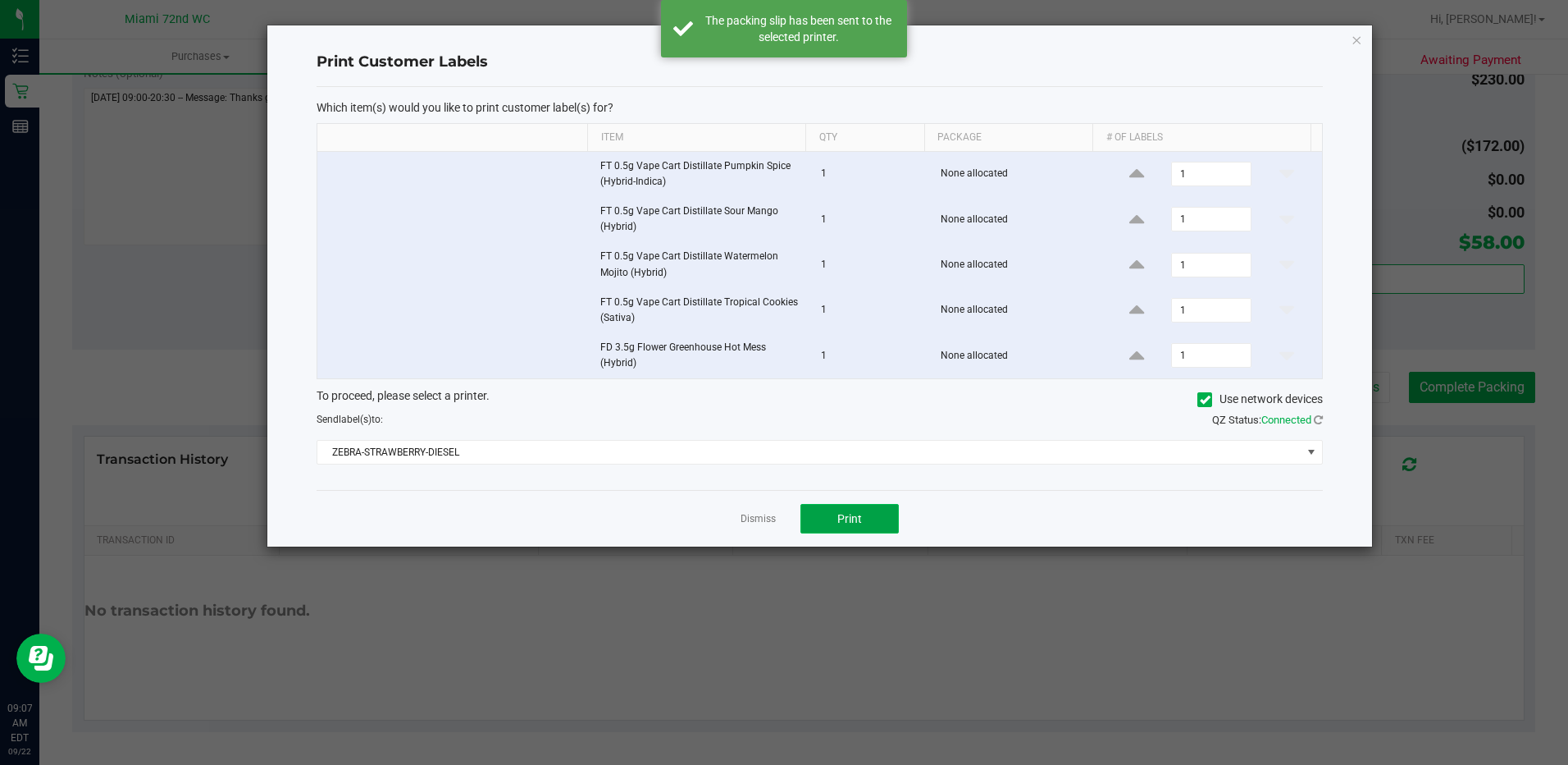
click at [877, 515] on button "Print" at bounding box center [849, 519] width 99 height 30
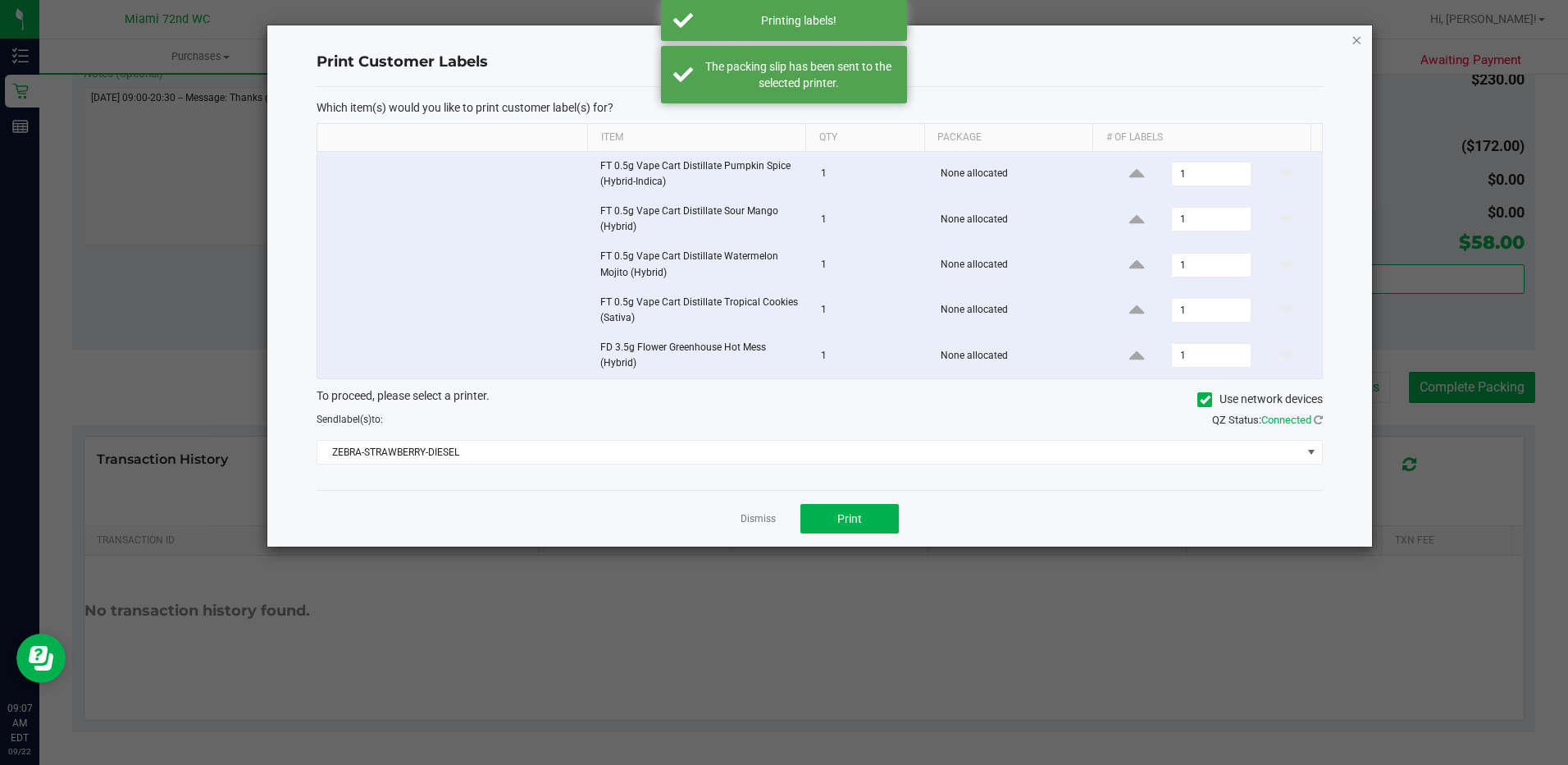
click at [1356, 41] on icon "button" at bounding box center [1356, 40] width 12 height 20
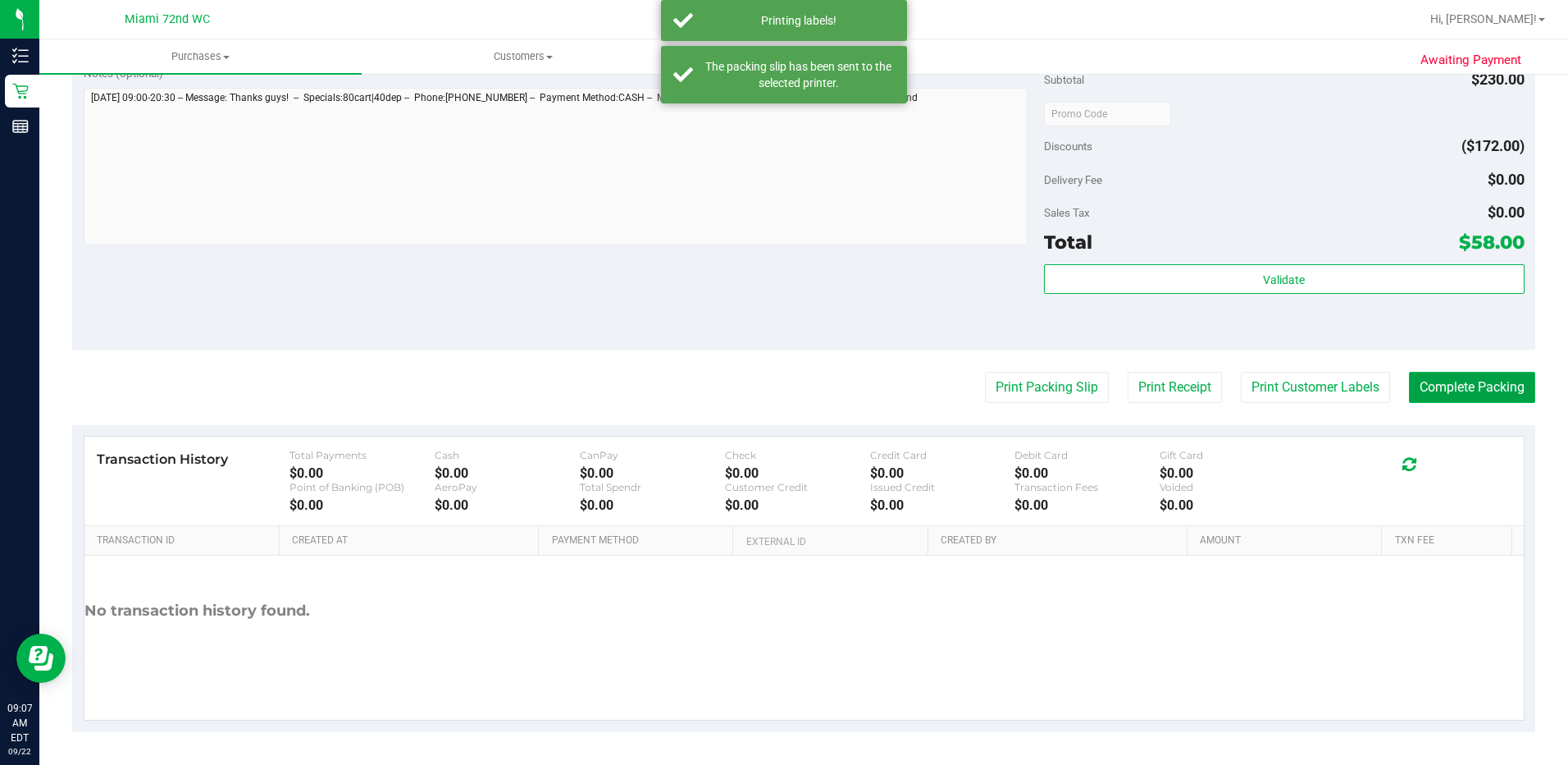
click at [1454, 401] on button "Complete Packing" at bounding box center [1472, 387] width 126 height 31
